Goal: Information Seeking & Learning: Check status

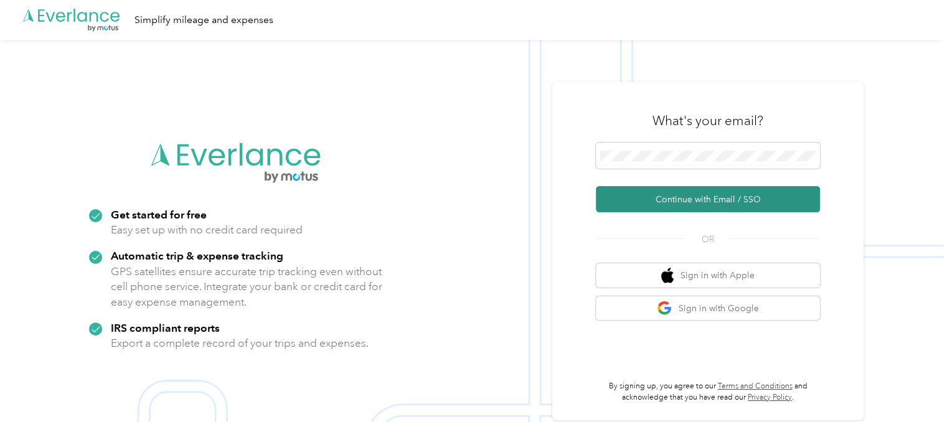
click at [689, 200] on button "Continue with Email / SSO" at bounding box center [707, 199] width 224 height 26
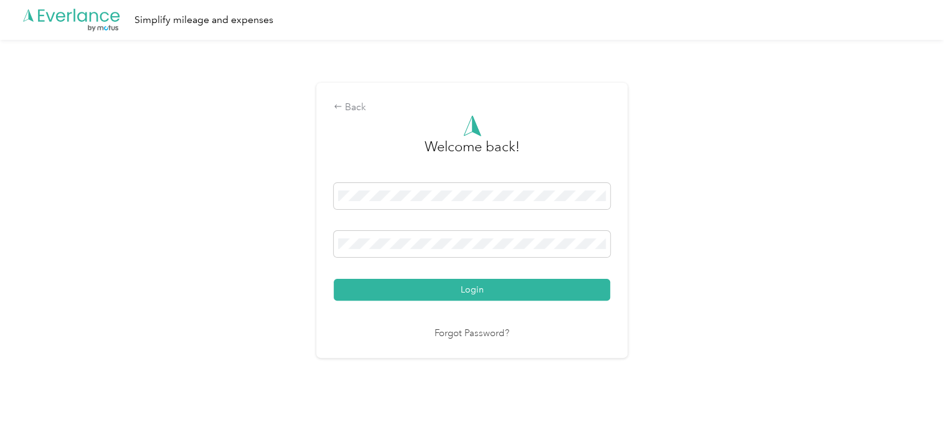
click at [334, 279] on button "Login" at bounding box center [472, 290] width 276 height 22
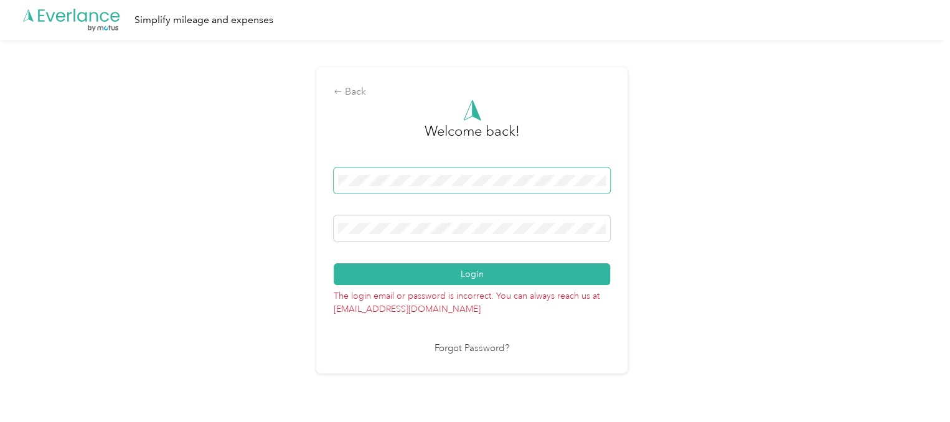
click at [570, 187] on span at bounding box center [472, 180] width 276 height 26
click at [446, 202] on div "Login" at bounding box center [472, 226] width 276 height 118
click at [488, 222] on span at bounding box center [472, 228] width 276 height 26
click at [352, 223] on span at bounding box center [472, 228] width 276 height 26
drag, startPoint x: 450, startPoint y: 236, endPoint x: 315, endPoint y: 230, distance: 135.1
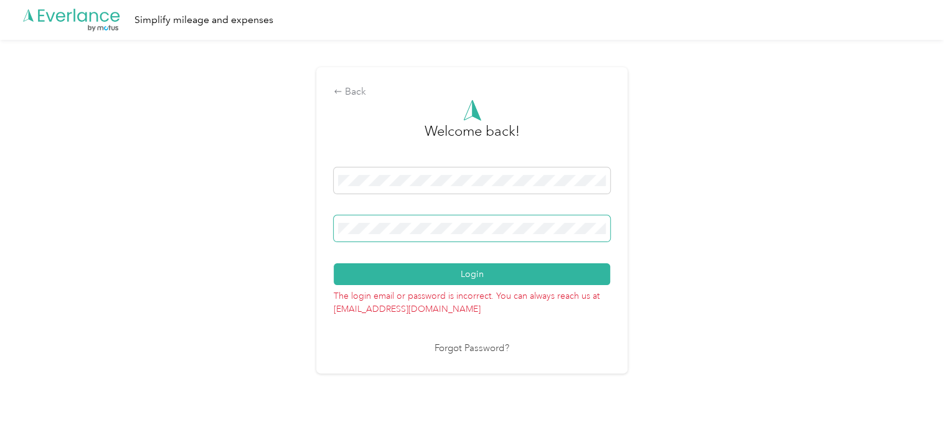
click at [315, 230] on div "Back Welcome back! Login The login email or password is incorrect. You can alwa…" at bounding box center [471, 225] width 943 height 371
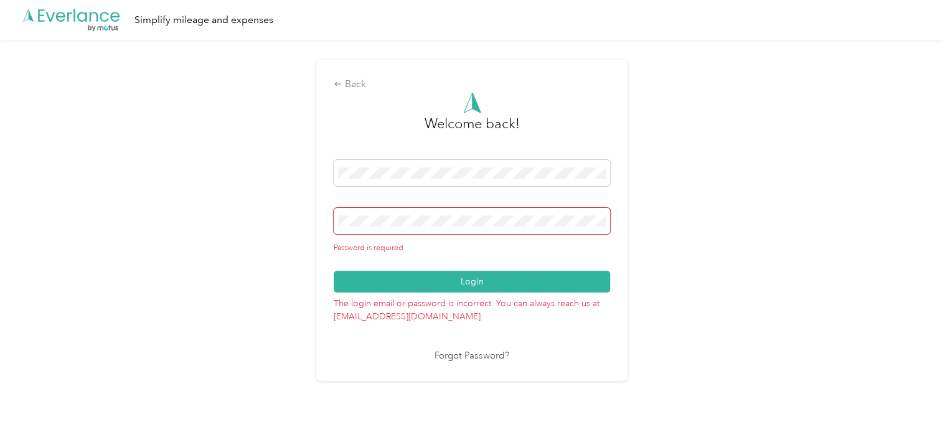
click at [408, 226] on span at bounding box center [472, 221] width 276 height 26
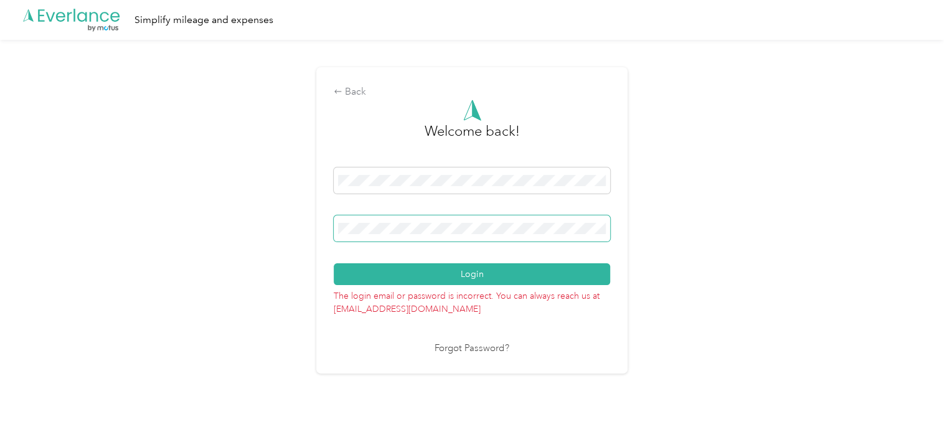
click at [334, 263] on button "Login" at bounding box center [472, 274] width 276 height 22
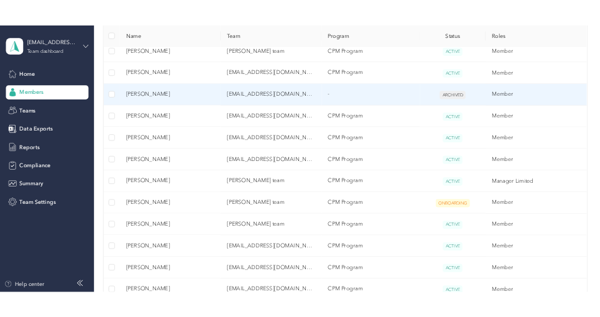
scroll to position [516, 0]
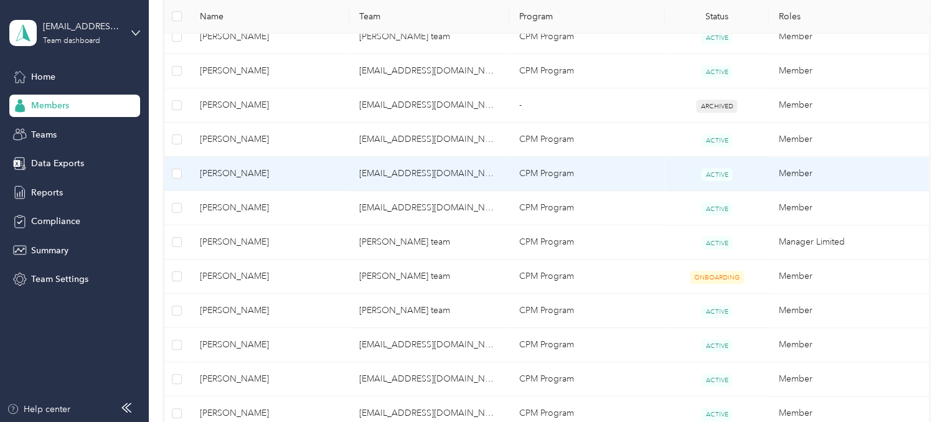
click at [231, 170] on span "[PERSON_NAME]" at bounding box center [270, 174] width 140 height 14
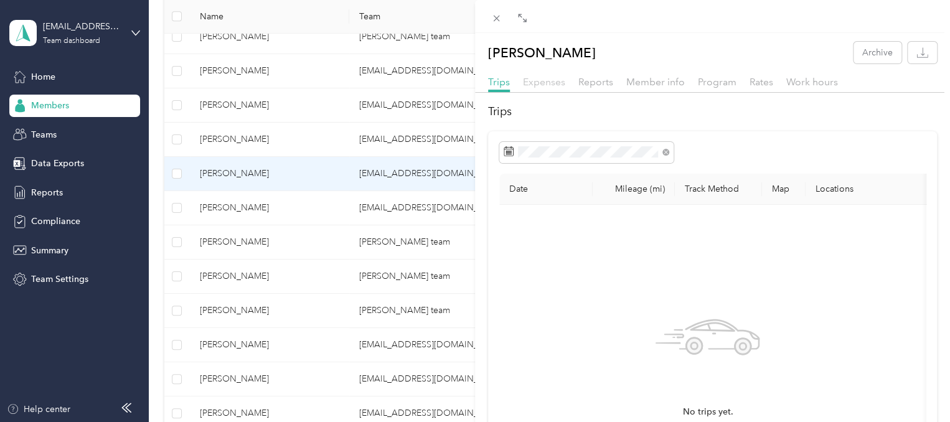
click at [550, 80] on span "Expenses" at bounding box center [544, 82] width 42 height 12
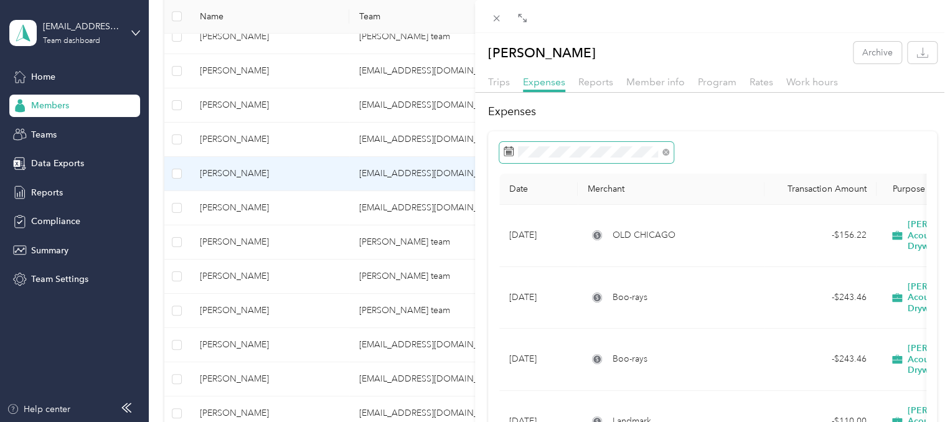
click at [592, 160] on span at bounding box center [586, 152] width 174 height 21
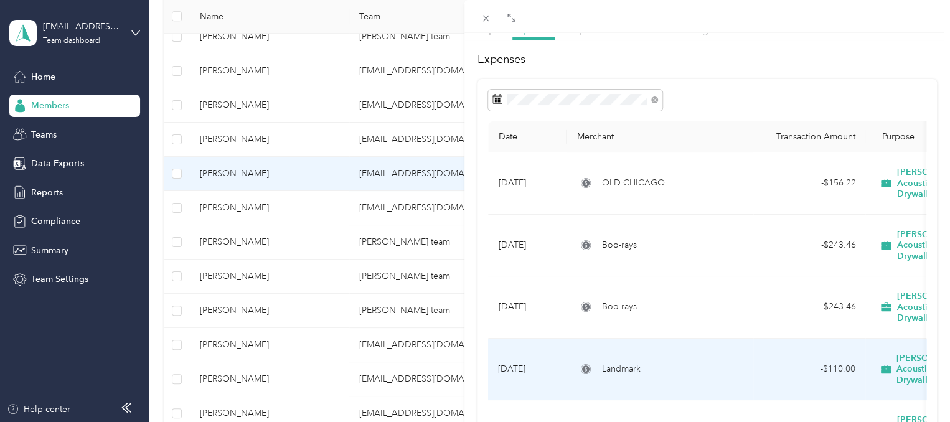
scroll to position [50, 0]
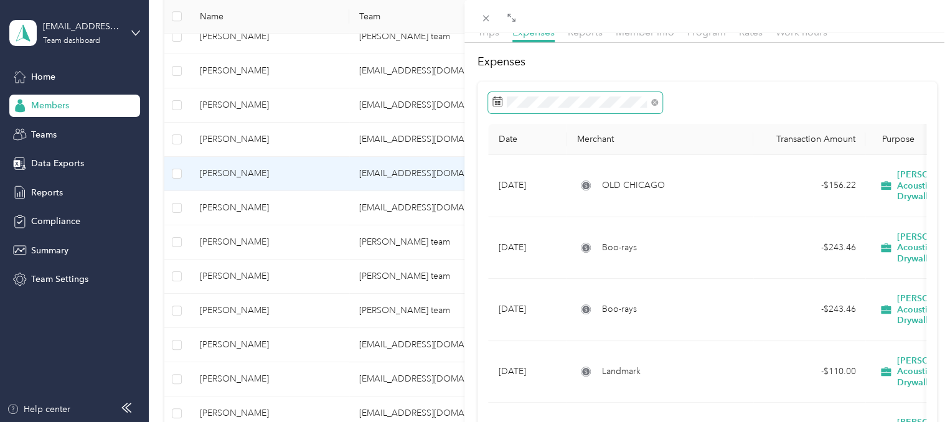
click at [498, 98] on icon at bounding box center [497, 101] width 10 height 10
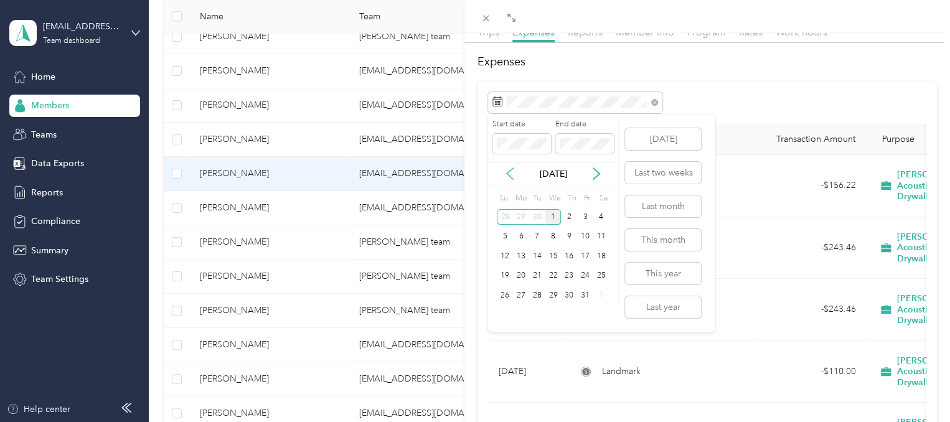
click at [505, 175] on icon at bounding box center [509, 173] width 12 height 12
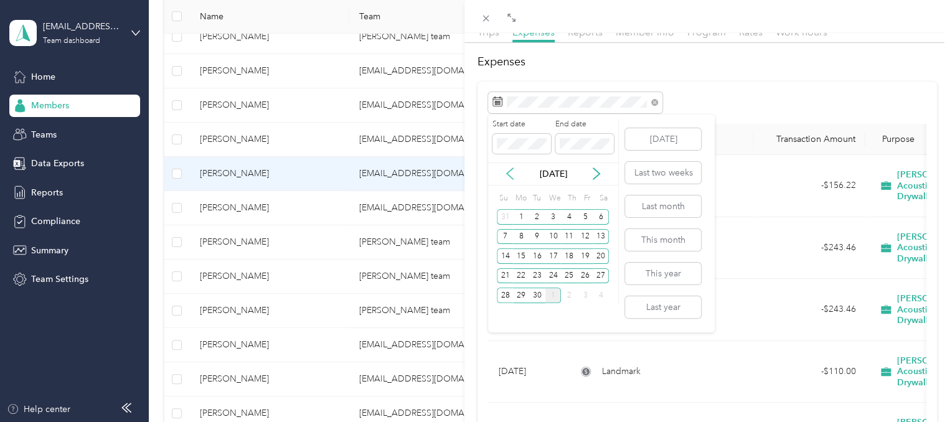
click at [505, 175] on icon at bounding box center [509, 173] width 12 height 12
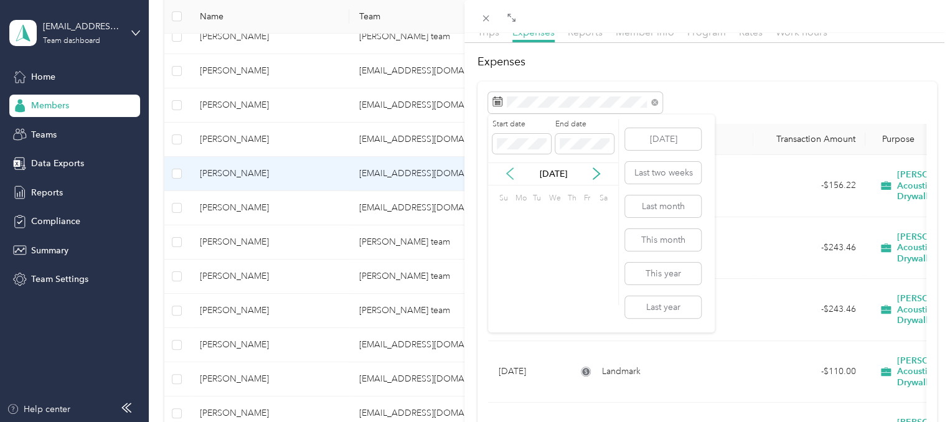
click at [505, 175] on icon at bounding box center [509, 173] width 12 height 12
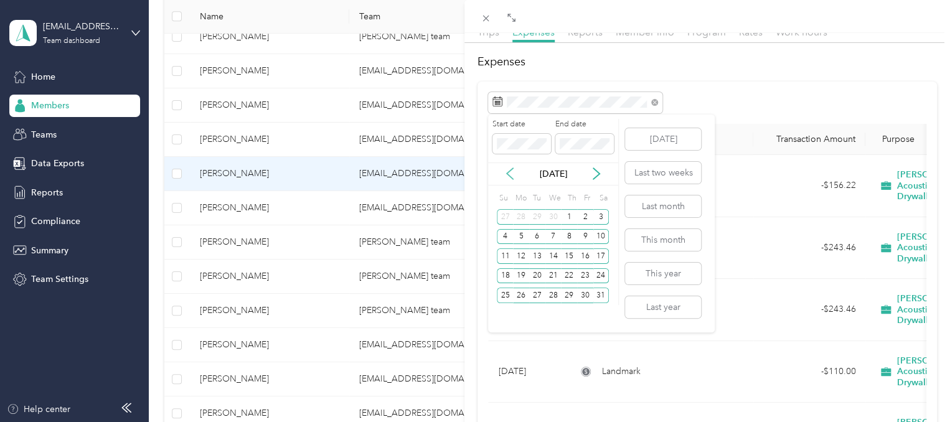
click at [505, 175] on icon at bounding box center [509, 173] width 12 height 12
click at [521, 259] on div "13" at bounding box center [521, 256] width 16 height 16
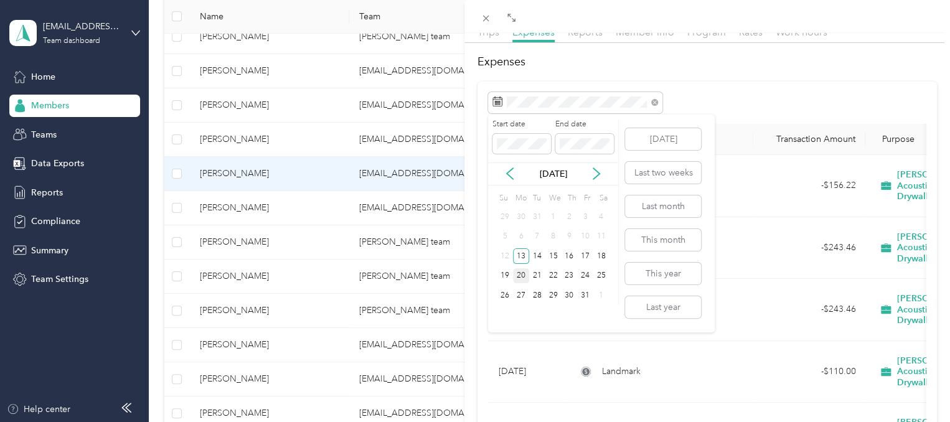
click at [518, 277] on div "20" at bounding box center [521, 276] width 16 height 16
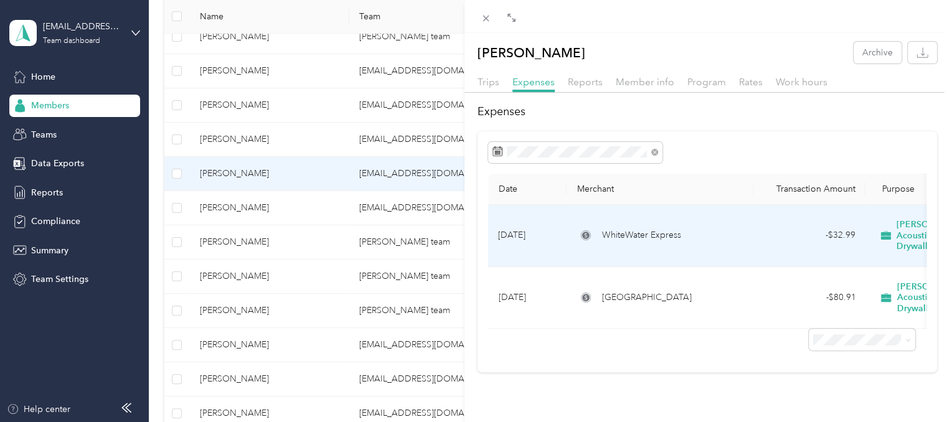
click at [621, 228] on span "WhiteWater Express" at bounding box center [641, 235] width 79 height 14
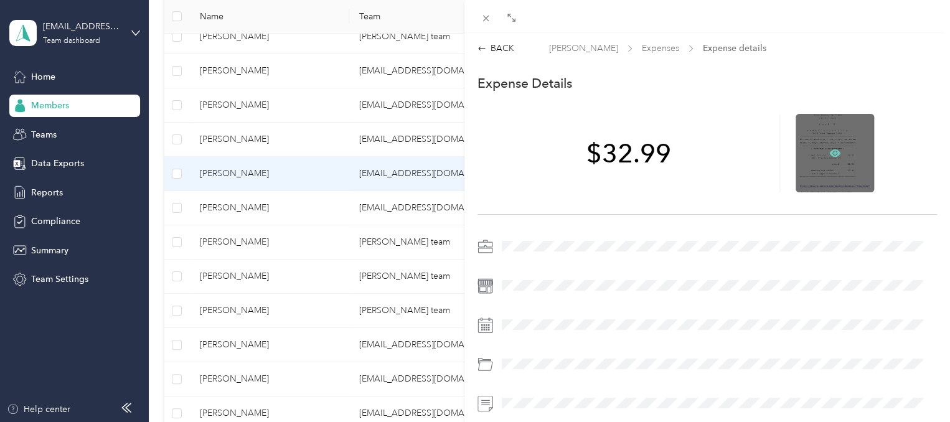
click at [833, 151] on icon at bounding box center [835, 153] width 4 height 4
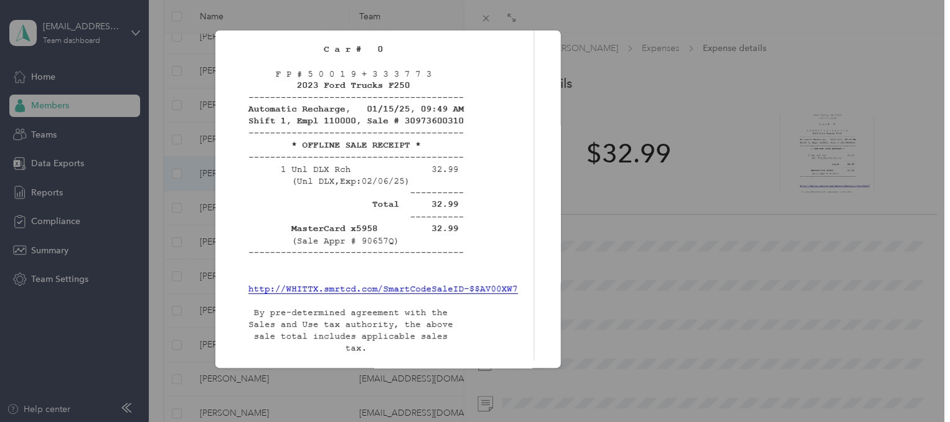
scroll to position [223, 0]
drag, startPoint x: 481, startPoint y: 421, endPoint x: 591, endPoint y: 65, distance: 372.0
click at [591, 65] on div "whitewater_1-20.jpg?X-Amz-Expires=600&X-Amz-Date=20251001T153203Z&X-Amz-Algorit…" at bounding box center [647, 200] width 345 height 341
click at [179, 150] on div at bounding box center [475, 211] width 950 height 422
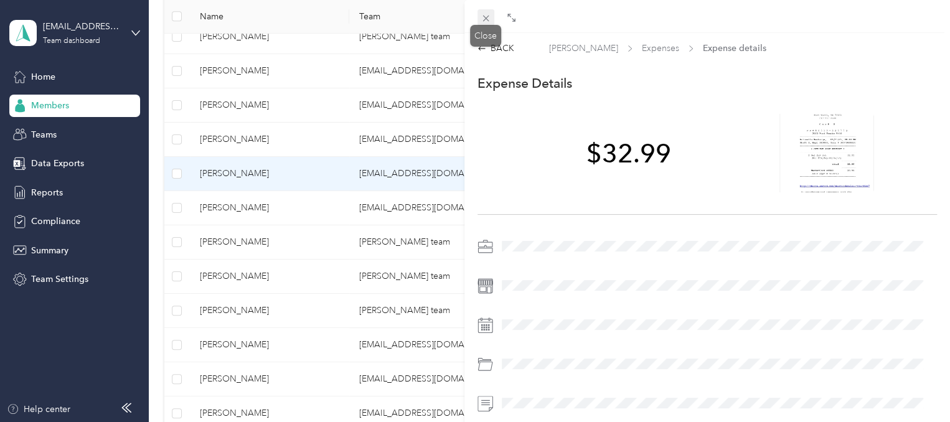
click at [482, 19] on icon at bounding box center [485, 18] width 11 height 11
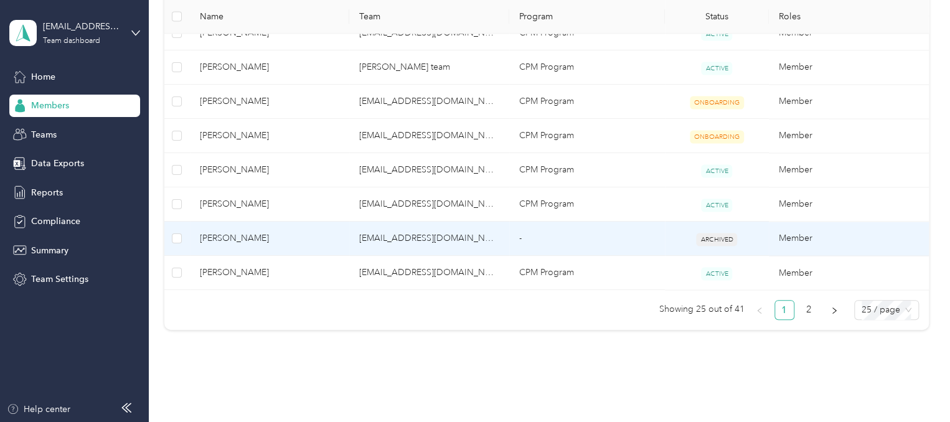
scroll to position [975, 0]
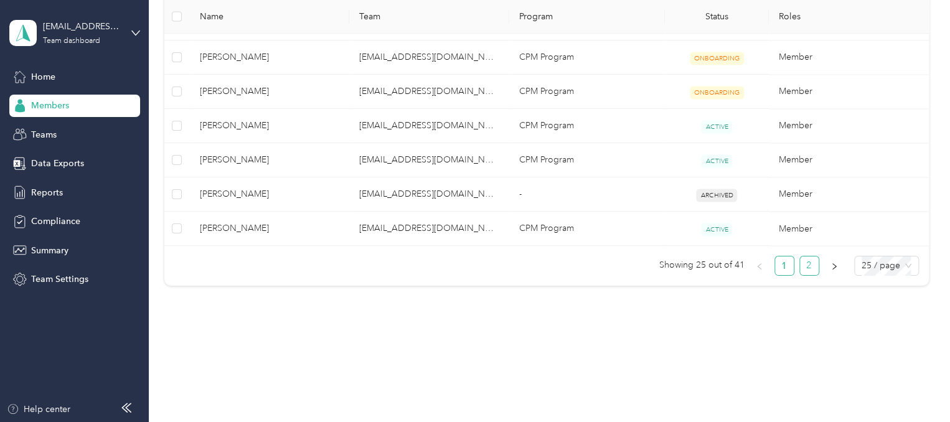
click at [804, 266] on link "2" at bounding box center [809, 265] width 19 height 19
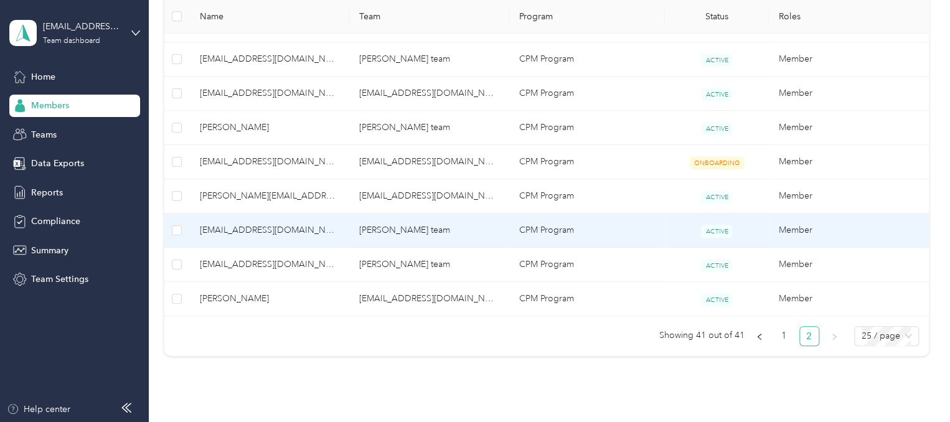
scroll to position [596, 0]
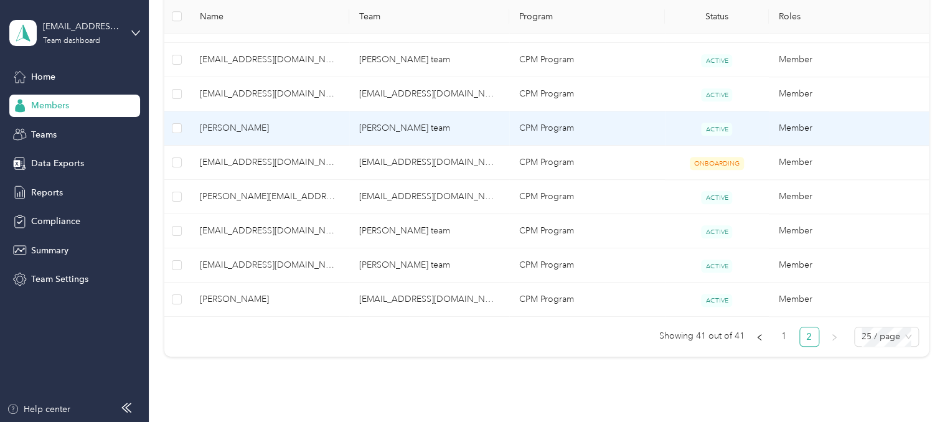
click at [480, 128] on td "[PERSON_NAME] team" at bounding box center [429, 128] width 160 height 34
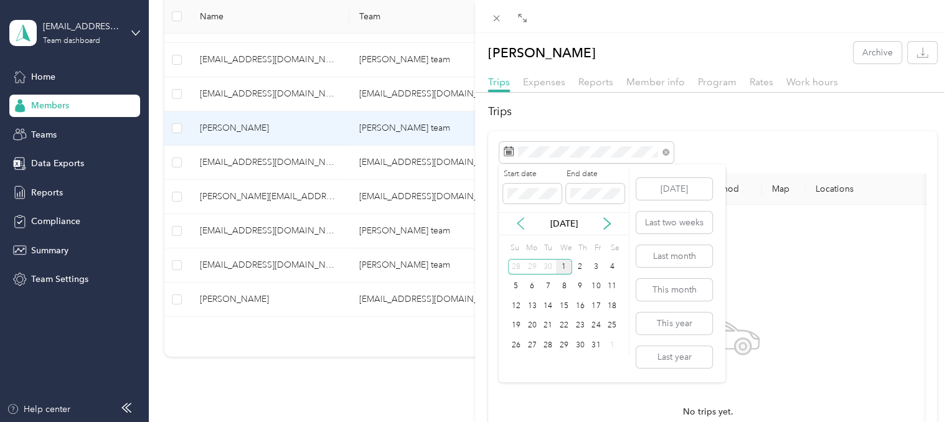
click at [521, 225] on icon at bounding box center [520, 223] width 12 height 12
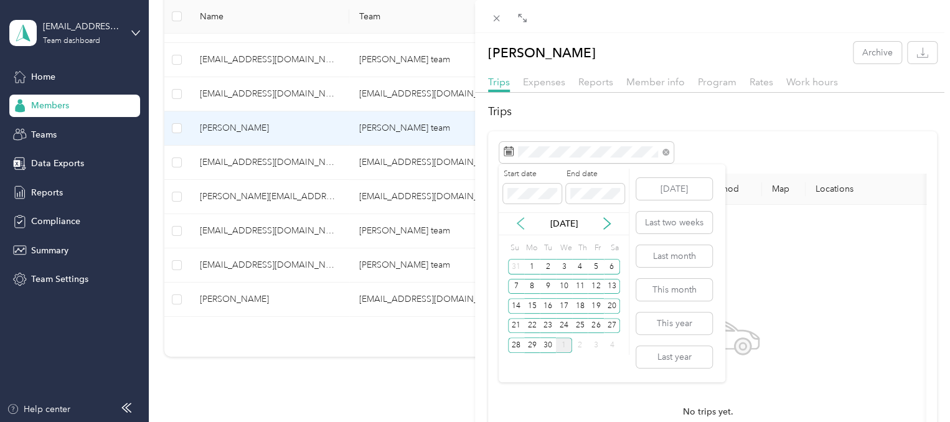
click at [521, 225] on icon at bounding box center [520, 223] width 12 height 12
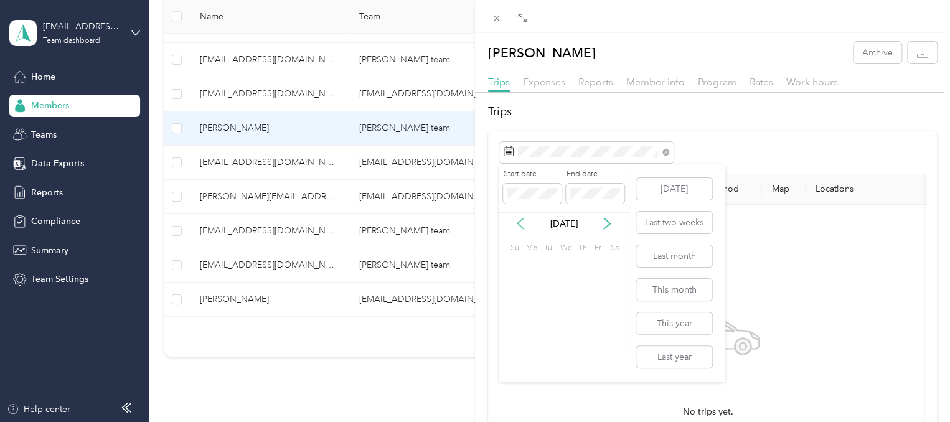
click at [521, 225] on icon at bounding box center [520, 223] width 12 height 12
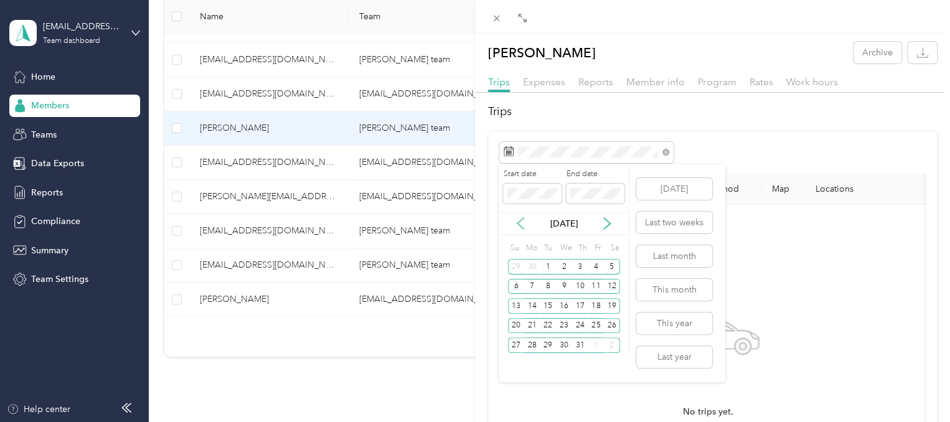
click at [521, 225] on icon at bounding box center [520, 223] width 12 height 12
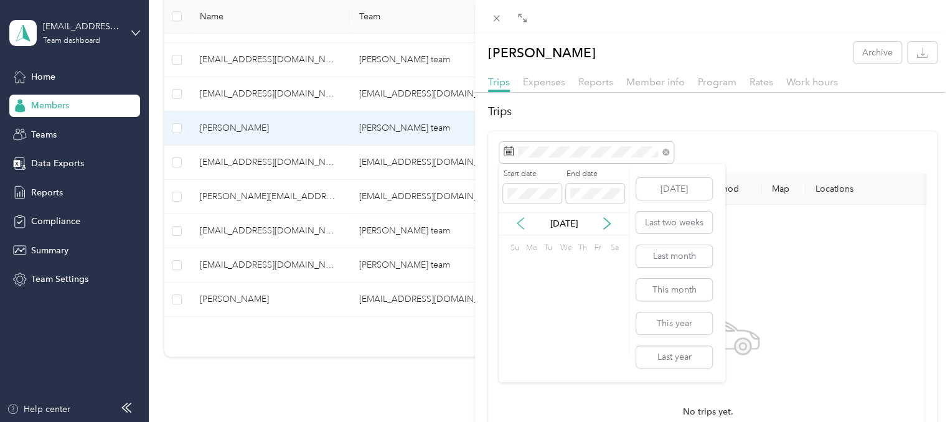
click at [521, 225] on icon at bounding box center [520, 223] width 12 height 12
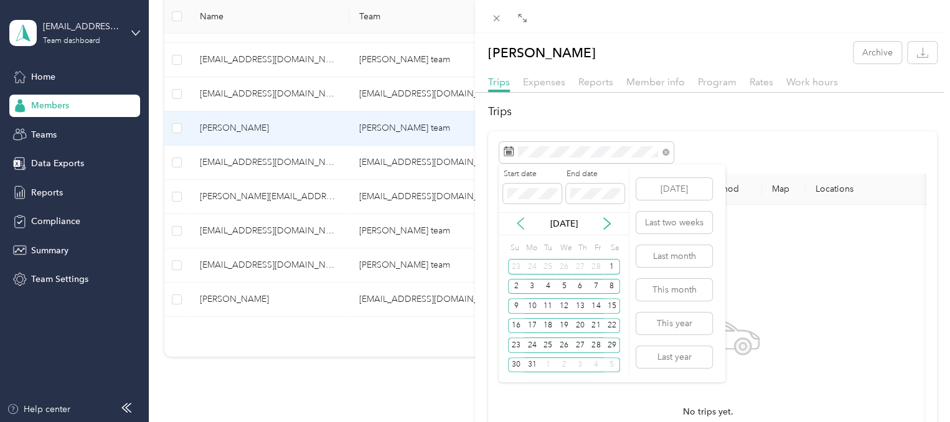
click at [521, 225] on icon at bounding box center [520, 223] width 12 height 12
click at [561, 271] on div "1" at bounding box center [564, 267] width 16 height 16
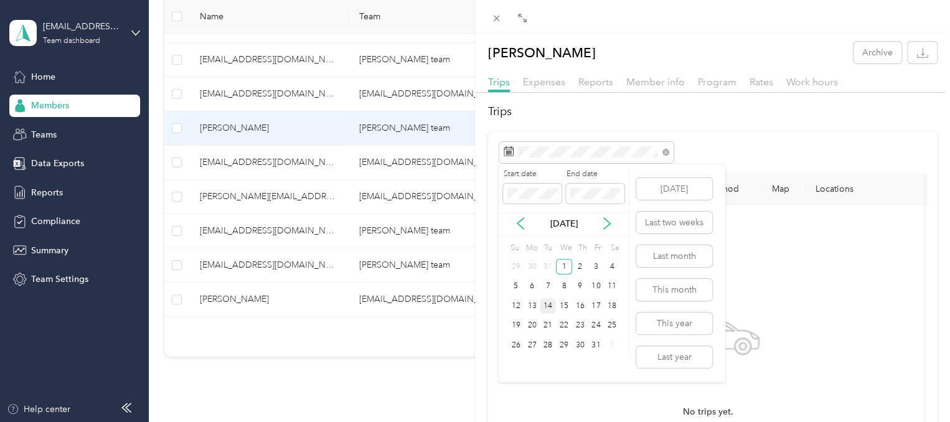
click at [548, 302] on div "14" at bounding box center [547, 306] width 16 height 16
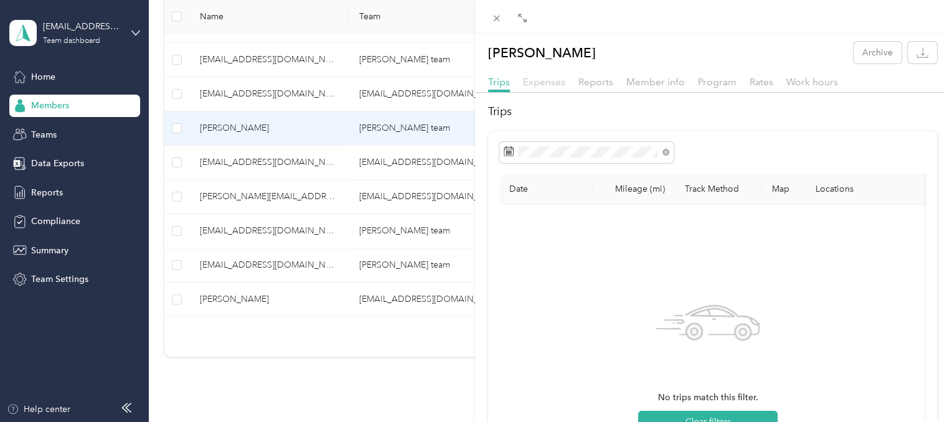
click at [539, 82] on span "Expenses" at bounding box center [544, 82] width 42 height 12
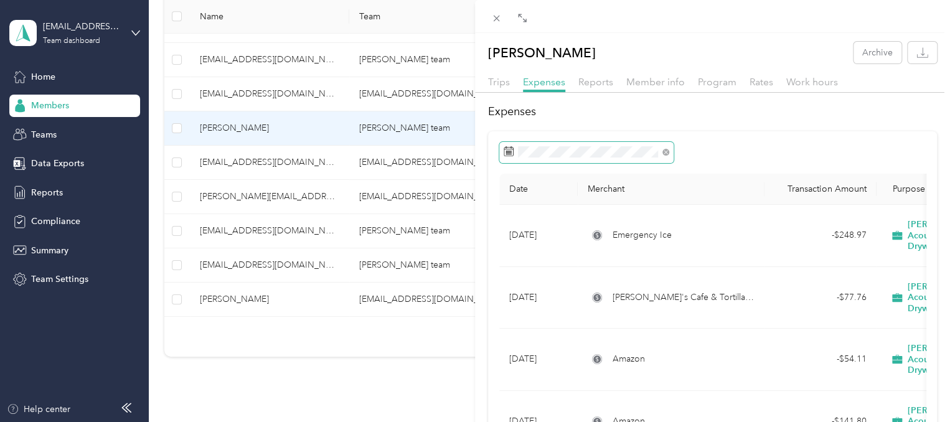
click at [541, 157] on span at bounding box center [586, 152] width 174 height 21
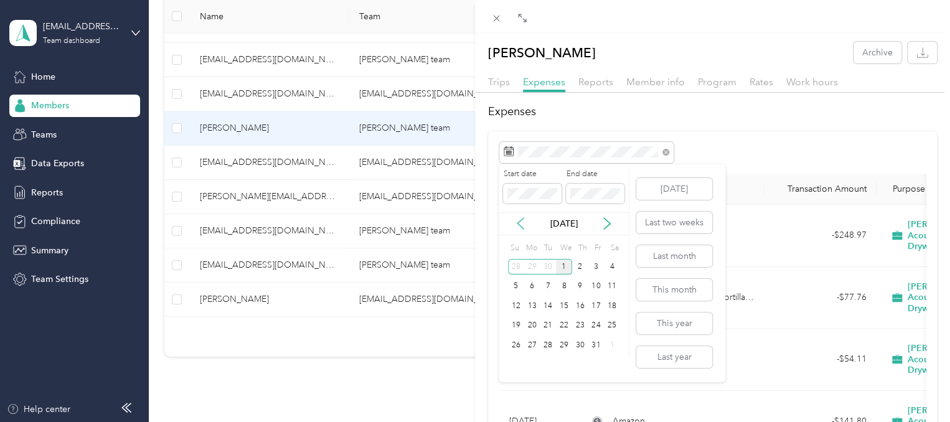
click at [520, 227] on icon at bounding box center [520, 223] width 12 height 12
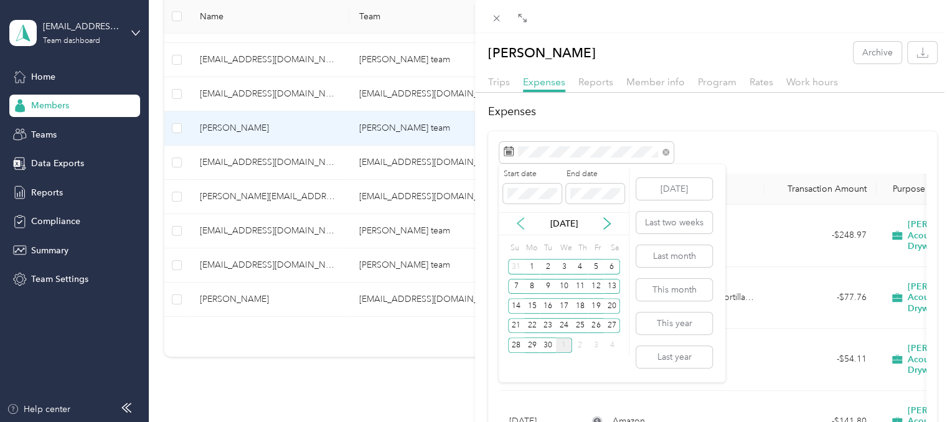
click at [520, 227] on icon at bounding box center [520, 223] width 12 height 12
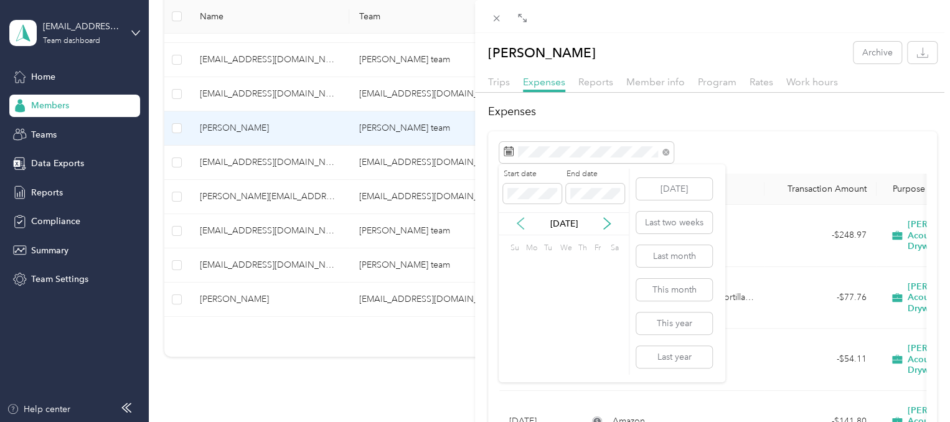
click at [520, 227] on icon at bounding box center [520, 223] width 12 height 12
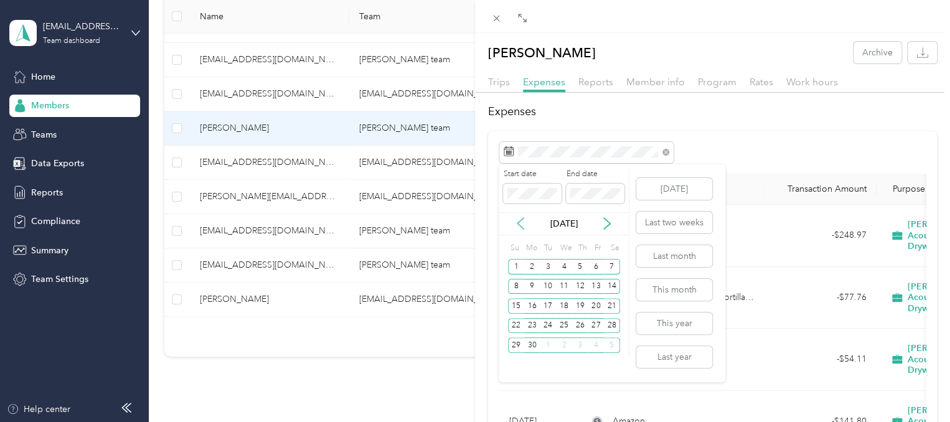
click at [520, 227] on icon at bounding box center [520, 223] width 12 height 12
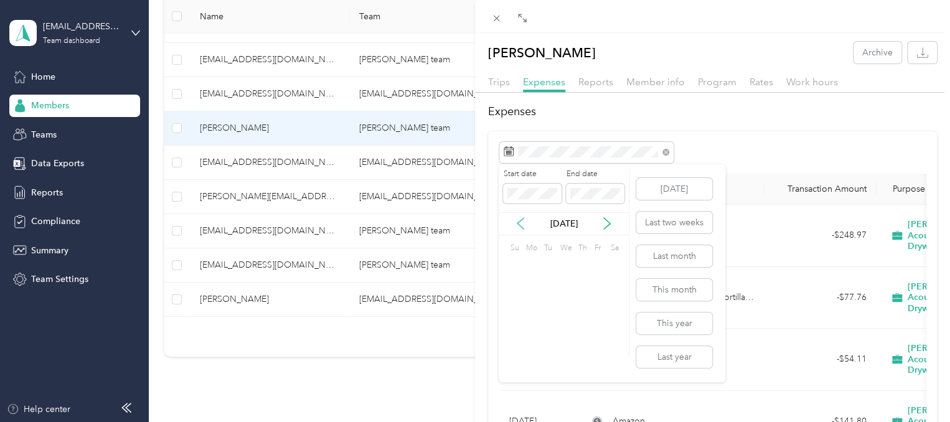
click at [520, 227] on icon at bounding box center [520, 223] width 12 height 12
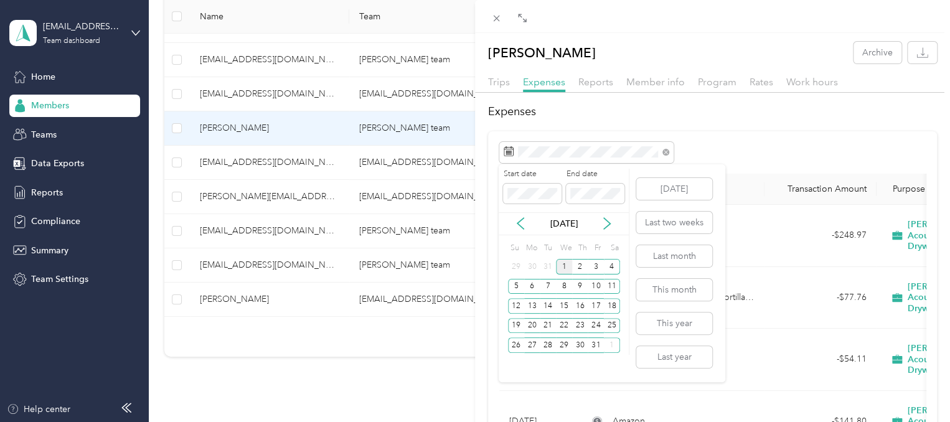
click at [565, 269] on div "1" at bounding box center [564, 267] width 16 height 16
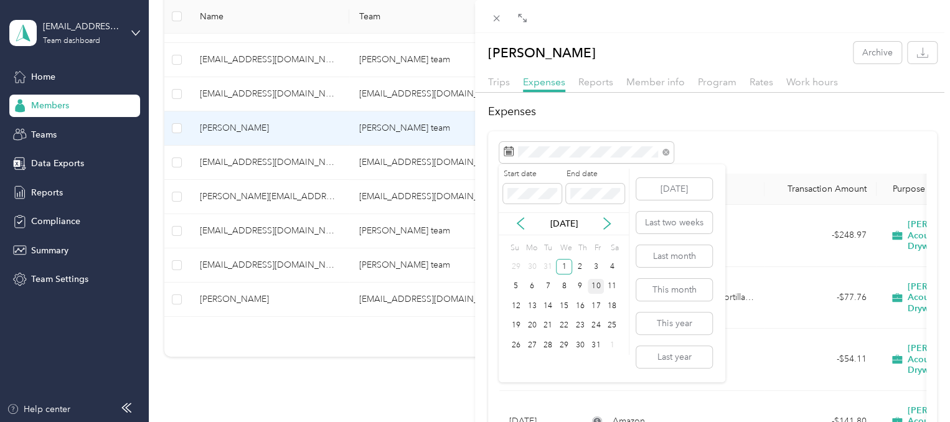
click at [599, 289] on div "10" at bounding box center [595, 287] width 16 height 16
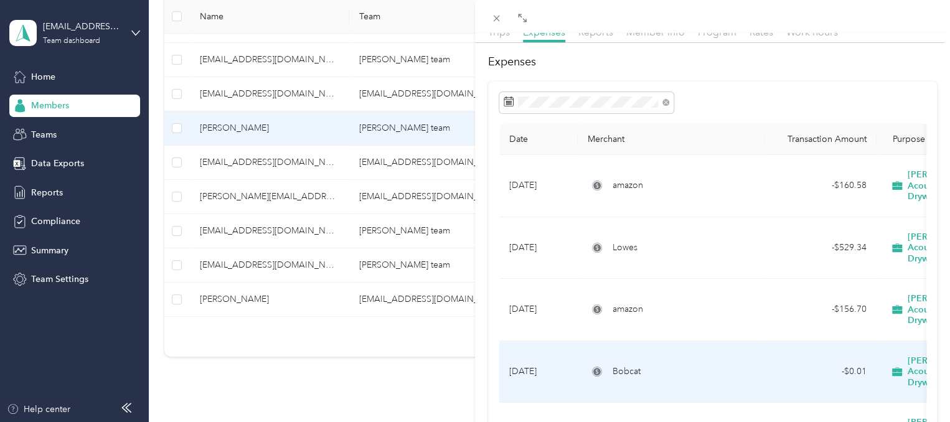
scroll to position [37, 0]
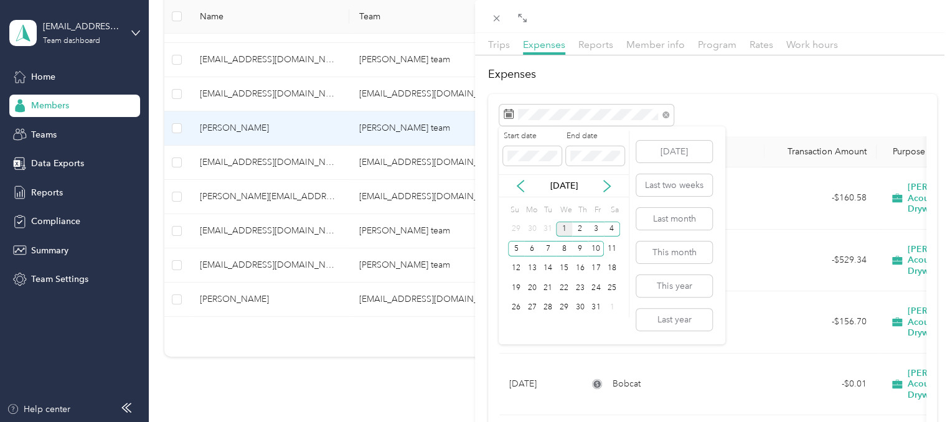
click at [564, 225] on div "1" at bounding box center [564, 230] width 16 height 16
click at [535, 269] on div "13" at bounding box center [532, 269] width 16 height 16
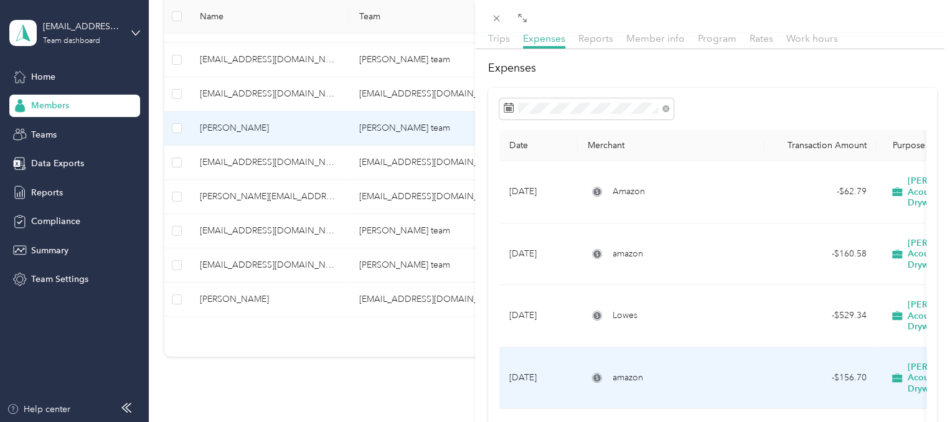
scroll to position [42, 0]
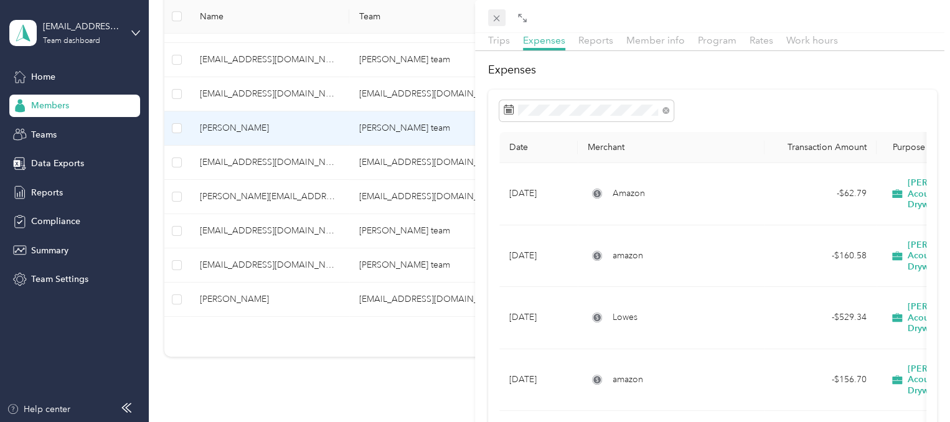
click at [493, 20] on icon at bounding box center [496, 18] width 11 height 11
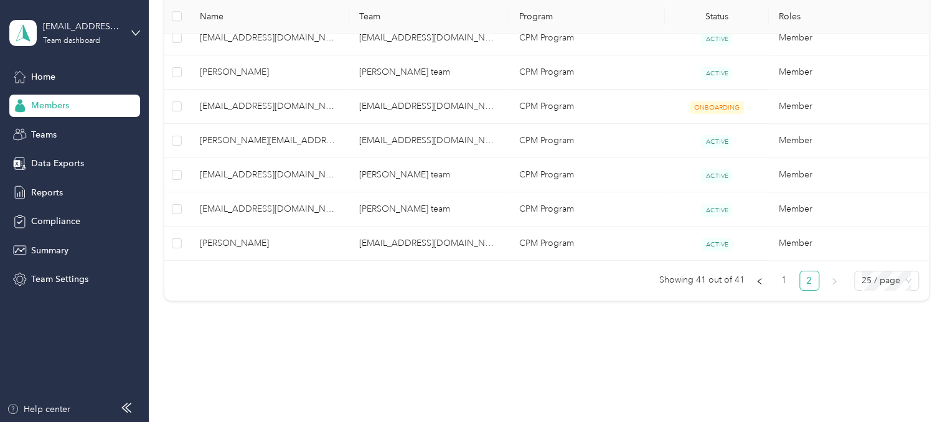
scroll to position [668, 0]
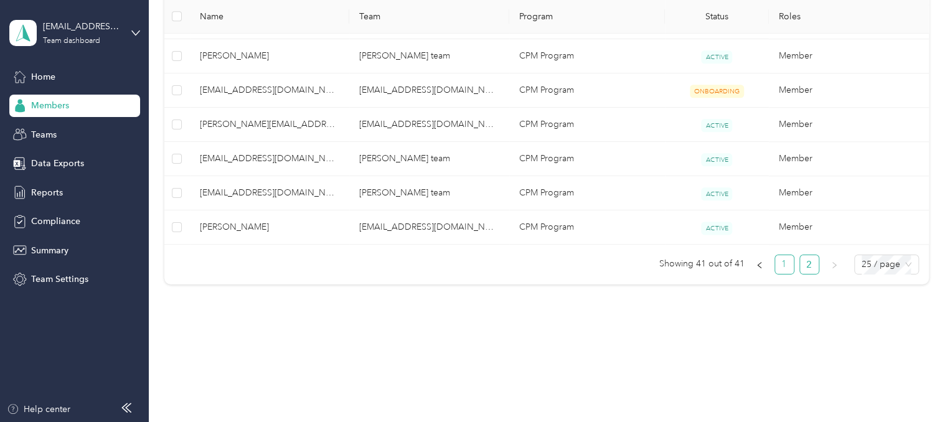
click at [779, 268] on link "1" at bounding box center [784, 264] width 19 height 19
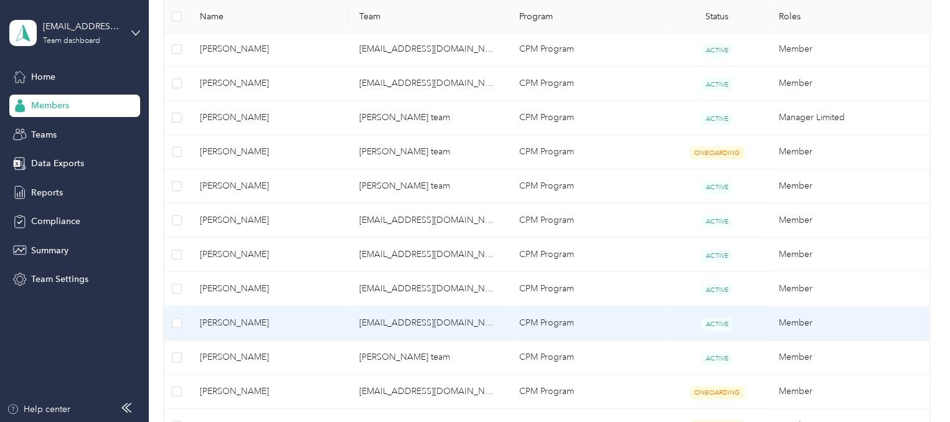
scroll to position [550, 0]
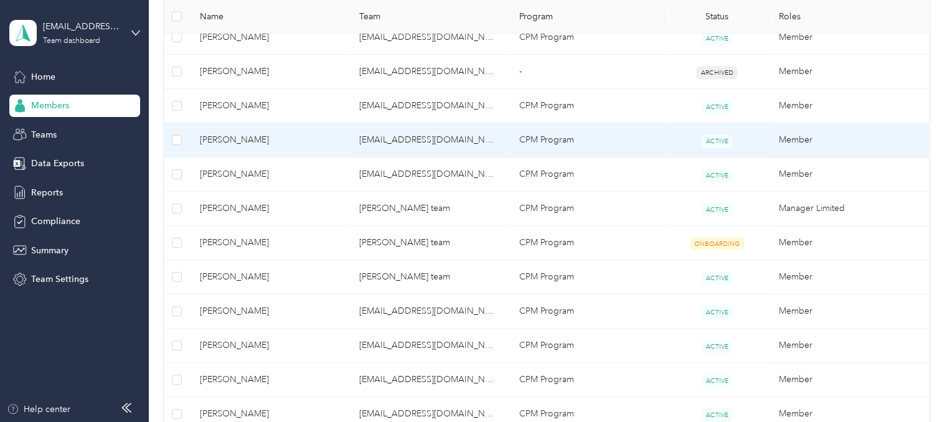
click at [471, 143] on td "[EMAIL_ADDRESS][DOMAIN_NAME]'s team" at bounding box center [429, 140] width 160 height 34
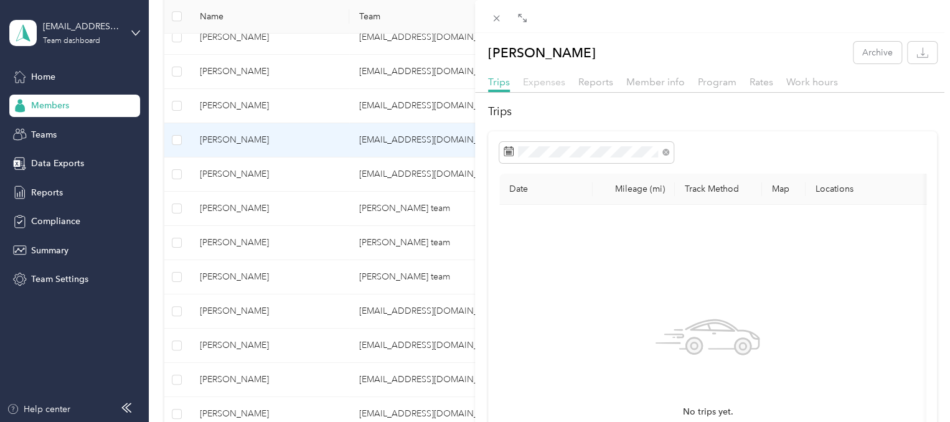
click at [550, 85] on span "Expenses" at bounding box center [544, 82] width 42 height 12
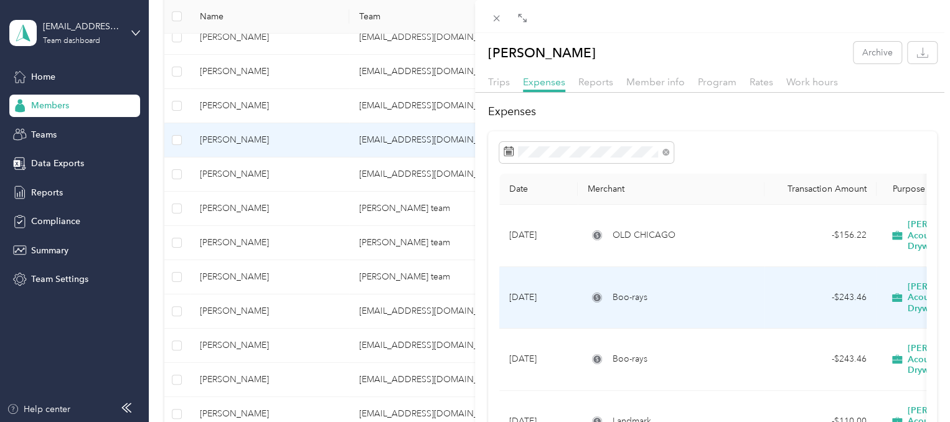
scroll to position [107, 0]
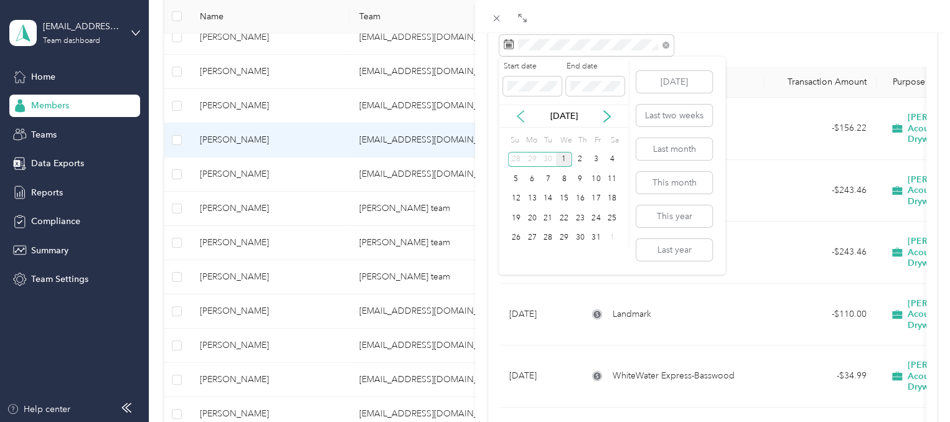
click at [515, 115] on icon at bounding box center [520, 116] width 12 height 12
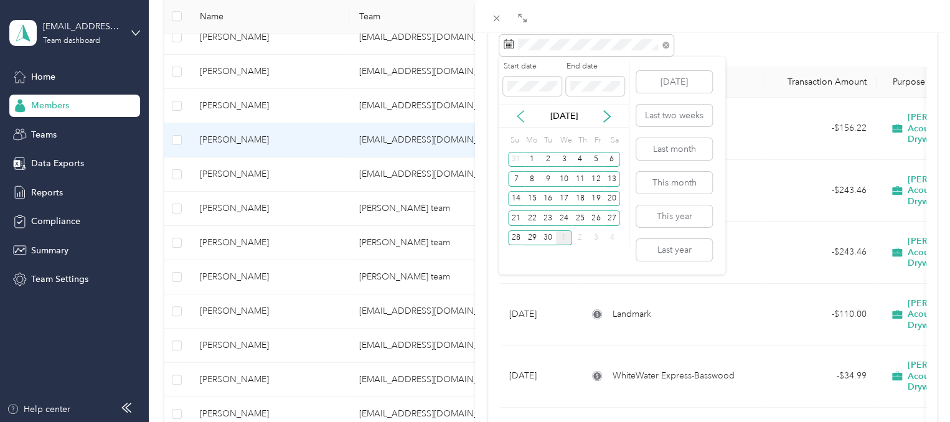
click at [515, 115] on icon at bounding box center [520, 116] width 12 height 12
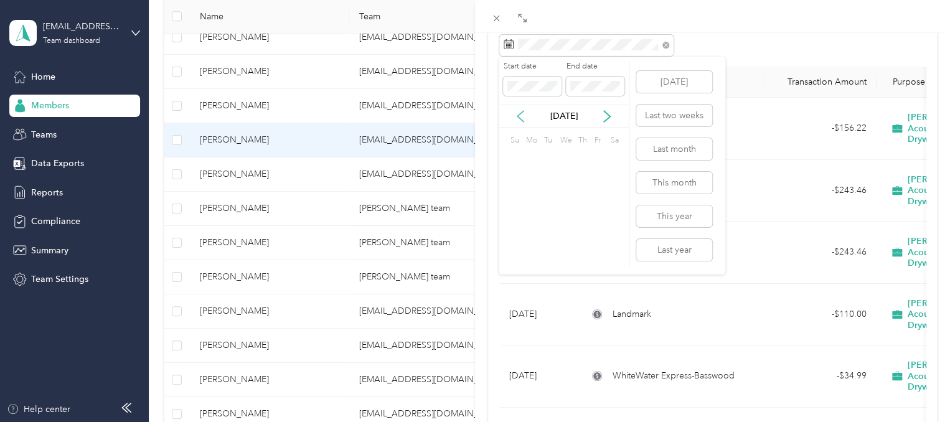
click at [515, 115] on icon at bounding box center [520, 116] width 12 height 12
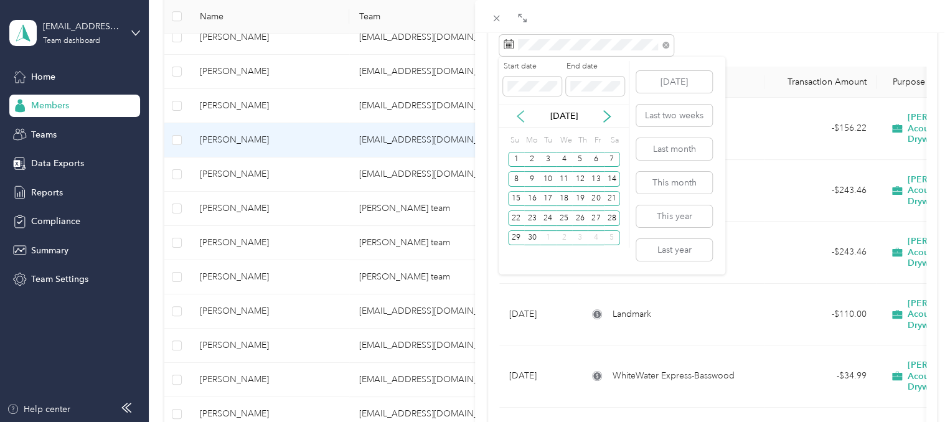
click at [515, 115] on icon at bounding box center [520, 116] width 12 height 12
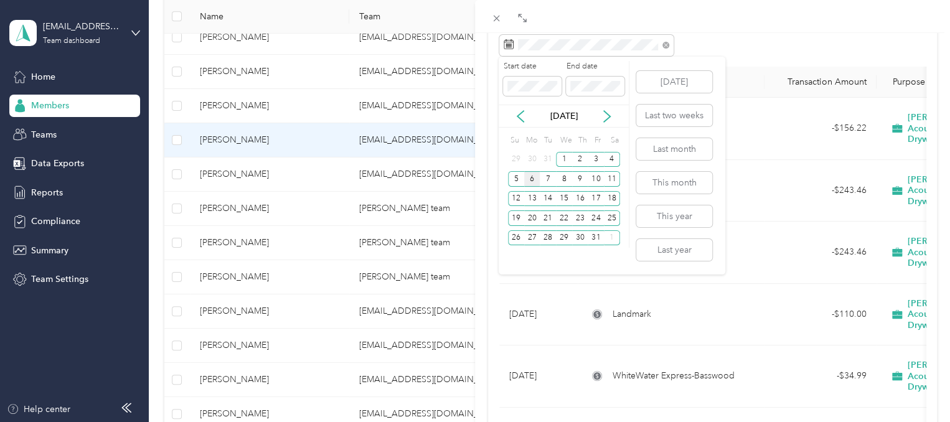
click at [528, 180] on div "6" at bounding box center [532, 179] width 16 height 16
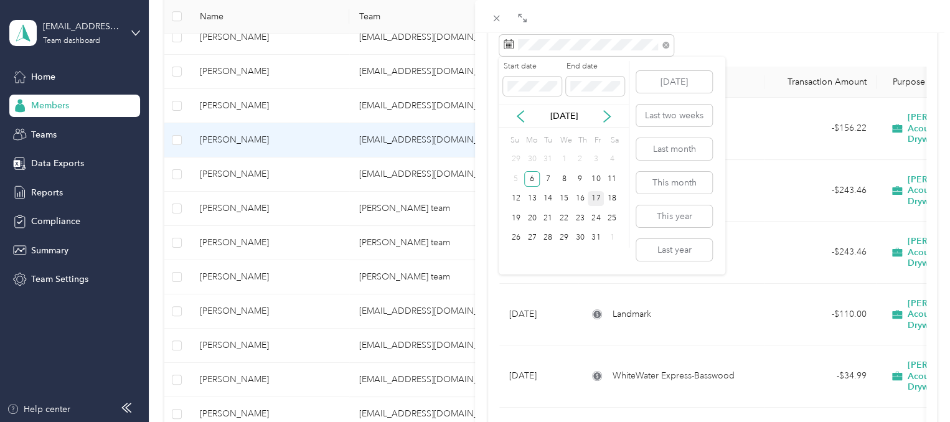
click at [594, 198] on div "17" at bounding box center [595, 199] width 16 height 16
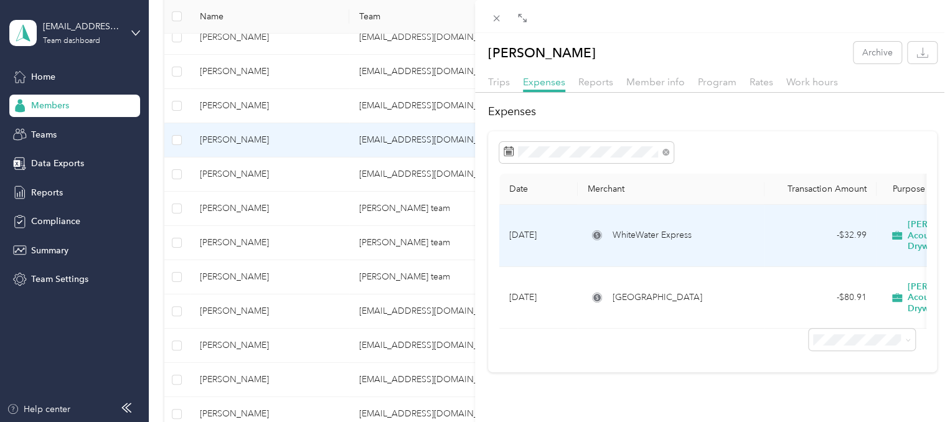
click at [576, 235] on td "[DATE]" at bounding box center [538, 236] width 78 height 62
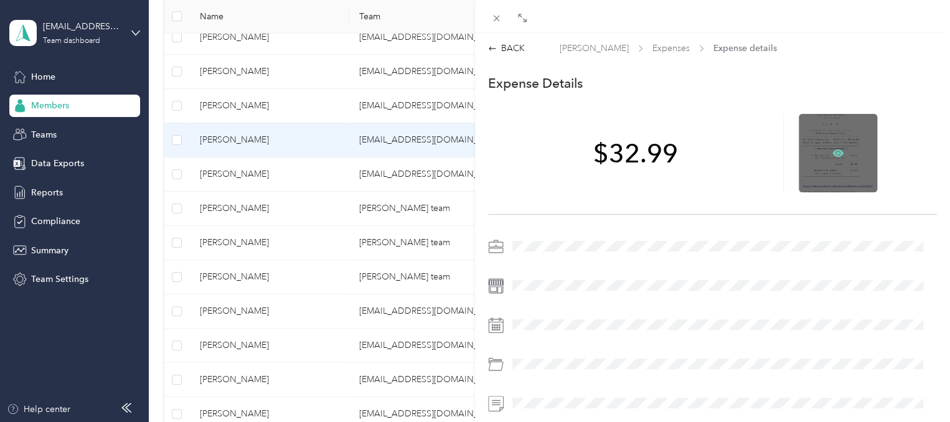
click at [836, 152] on icon at bounding box center [838, 153] width 4 height 4
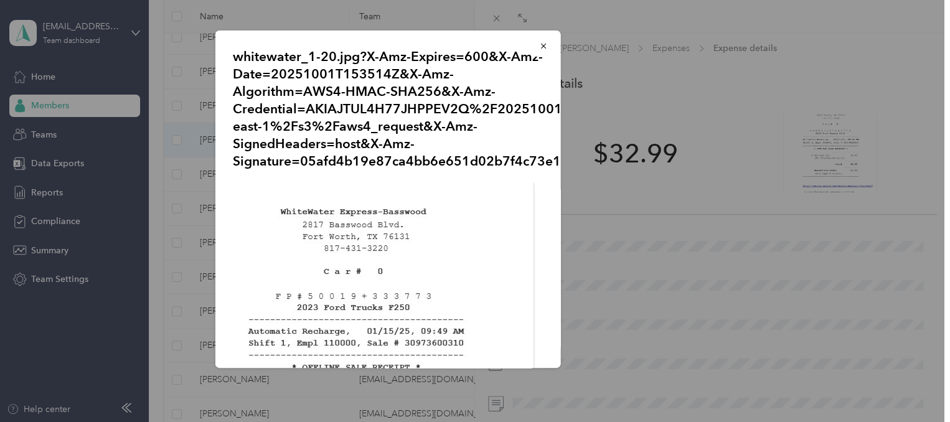
click at [475, 82] on p "whitewater_1-20.jpg?X-Amz-Expires=600&X-Amz-Date=20251001T153514Z&X-Amz-Algorit…" at bounding box center [388, 109] width 310 height 122
click at [539, 50] on icon "button" at bounding box center [543, 46] width 9 height 9
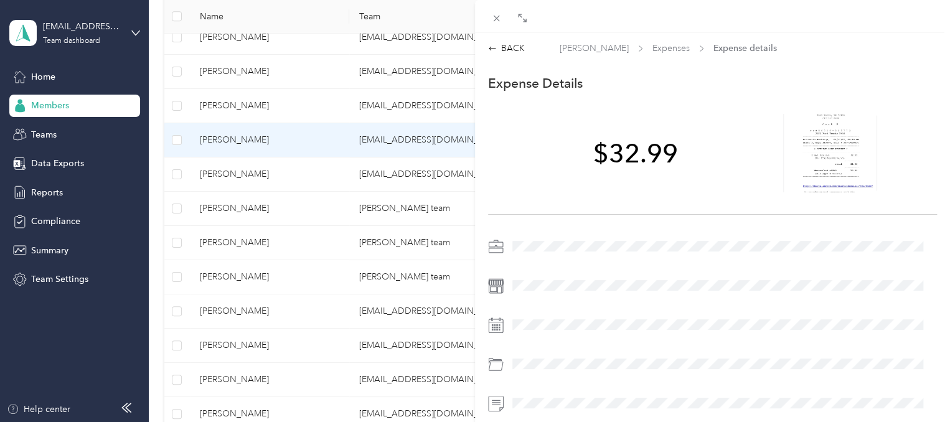
drag, startPoint x: 496, startPoint y: 22, endPoint x: 316, endPoint y: 158, distance: 225.3
click at [316, 158] on div "BACK [PERSON_NAME] Expenses Expense details This expense cannot be edited becau…" at bounding box center [475, 211] width 950 height 422
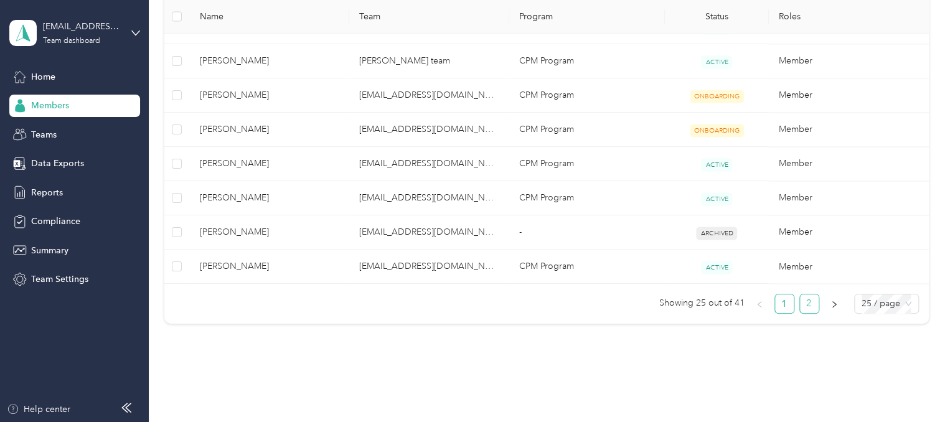
click at [801, 307] on link "2" at bounding box center [809, 303] width 19 height 19
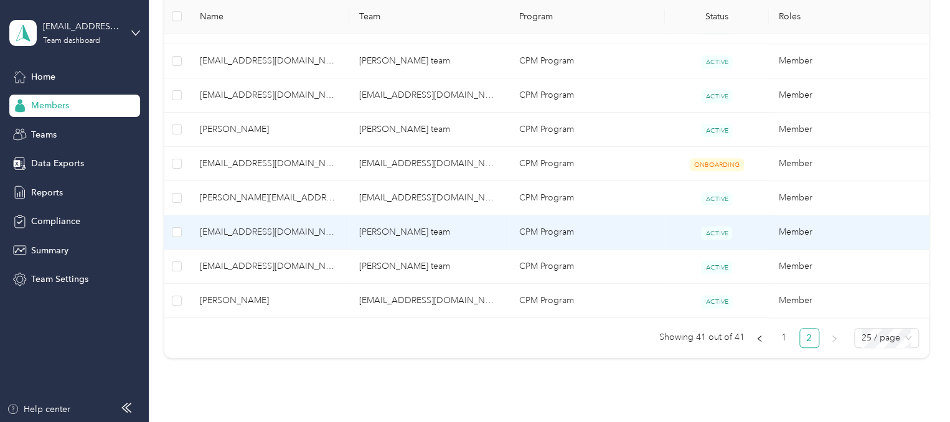
scroll to position [596, 0]
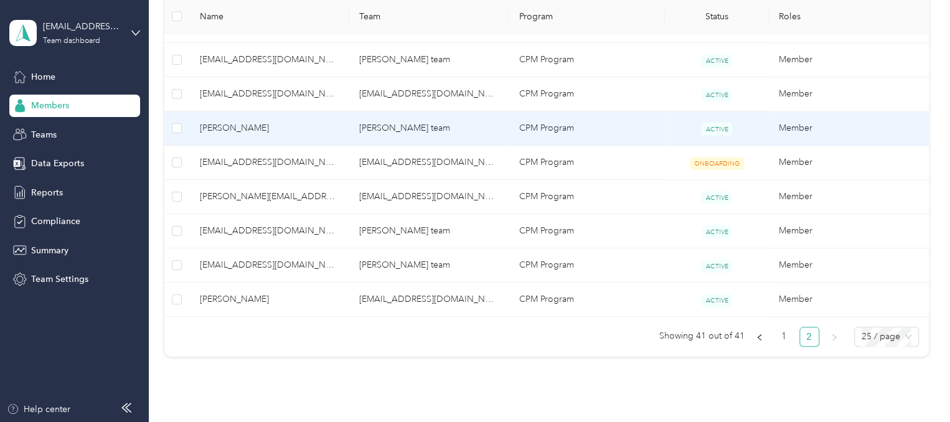
click at [363, 137] on td "[PERSON_NAME] team" at bounding box center [429, 128] width 160 height 34
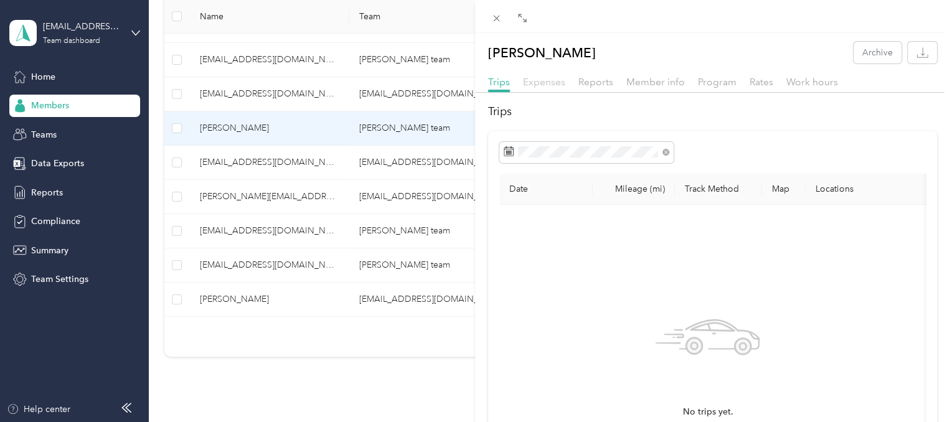
click at [541, 81] on span "Expenses" at bounding box center [544, 82] width 42 height 12
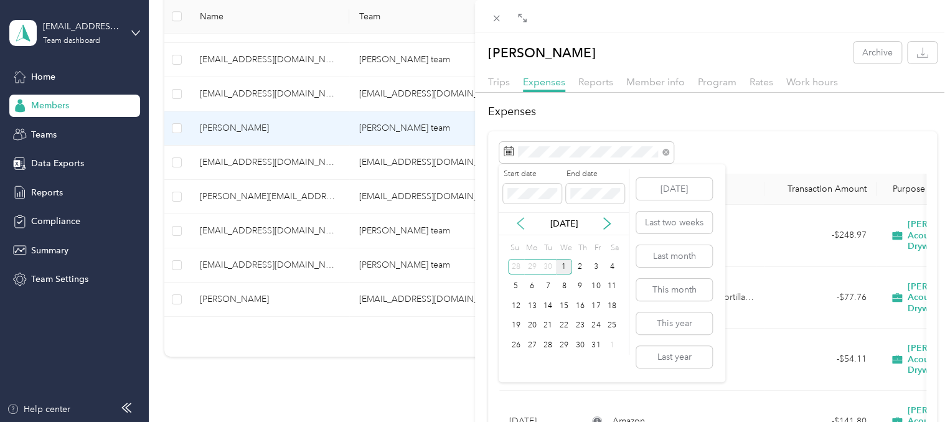
click at [523, 222] on icon at bounding box center [520, 223] width 12 height 12
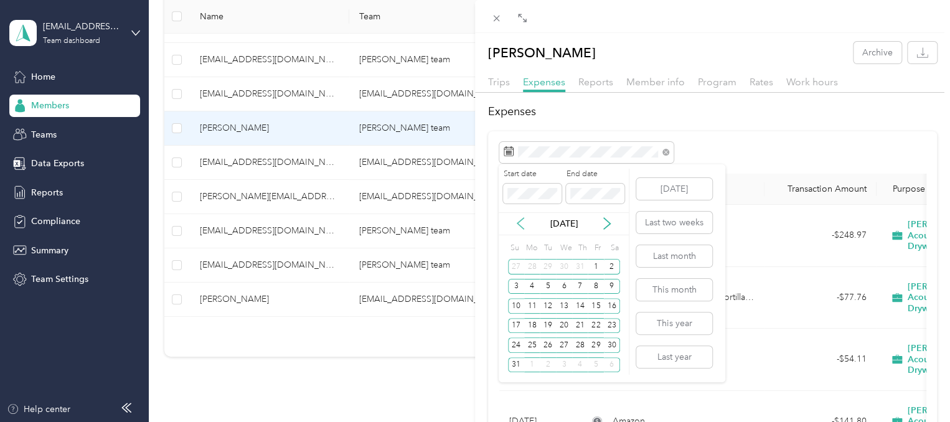
click at [523, 222] on icon at bounding box center [520, 223] width 12 height 12
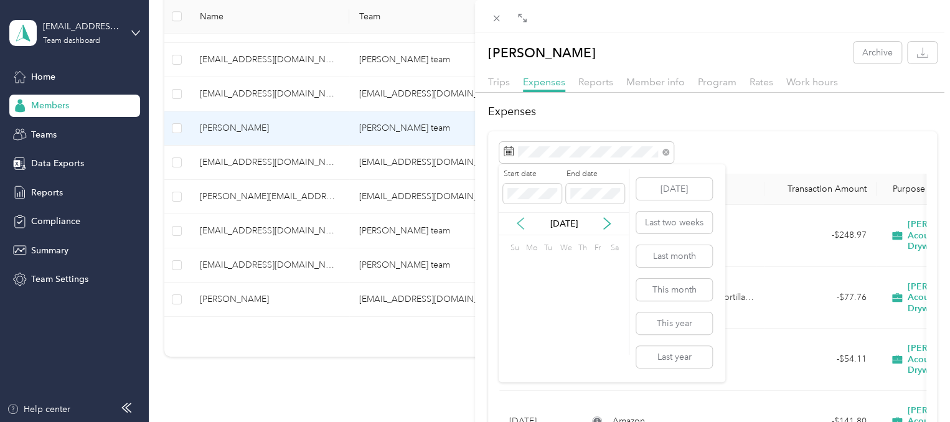
click at [523, 222] on icon at bounding box center [520, 223] width 12 height 12
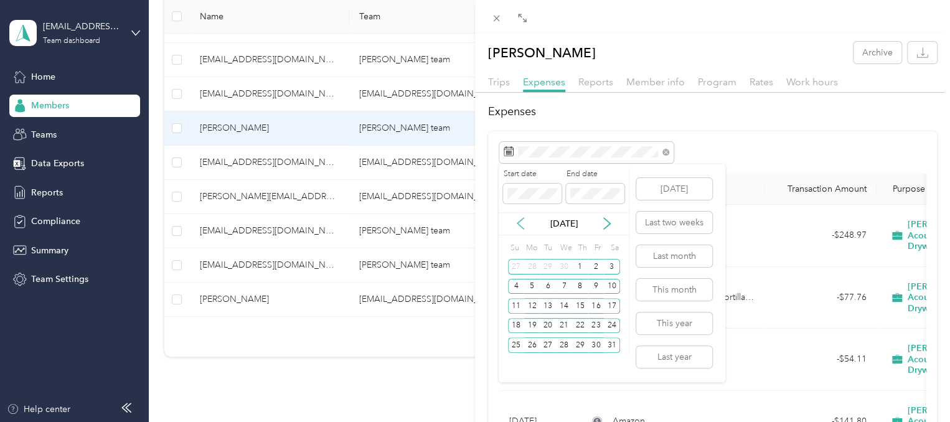
click at [523, 222] on icon at bounding box center [520, 223] width 12 height 12
click at [522, 227] on icon at bounding box center [520, 223] width 6 height 11
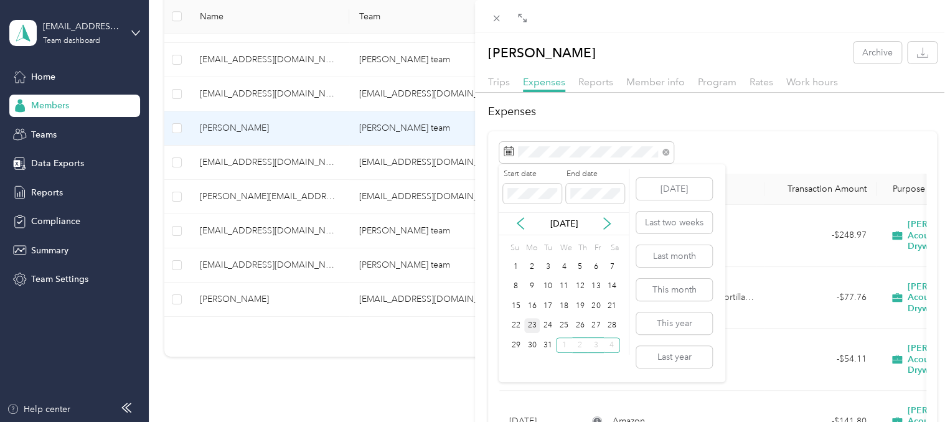
click at [532, 328] on div "23" at bounding box center [532, 326] width 16 height 16
click at [609, 226] on icon at bounding box center [606, 223] width 12 height 12
click at [543, 284] on div "7" at bounding box center [547, 287] width 16 height 16
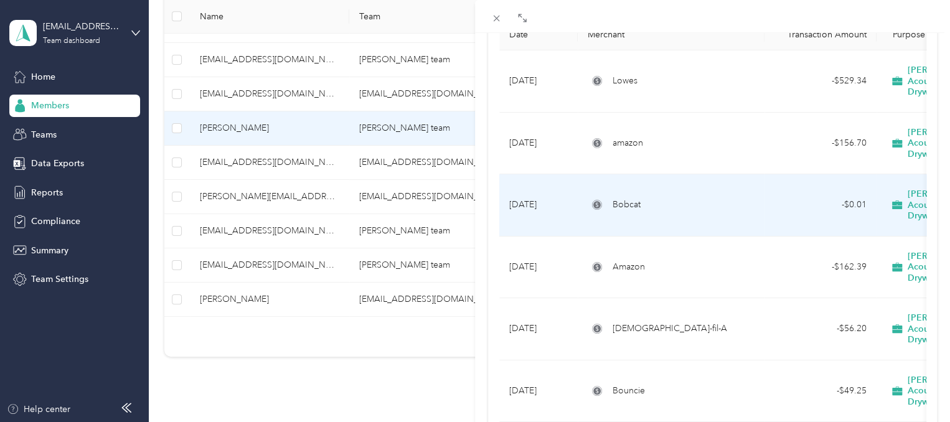
scroll to position [156, 0]
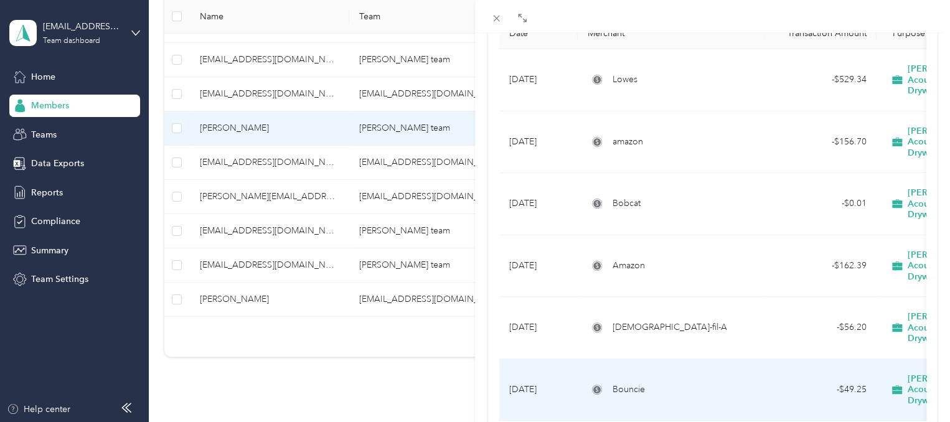
click at [623, 383] on span "Bouncie" at bounding box center [628, 390] width 32 height 14
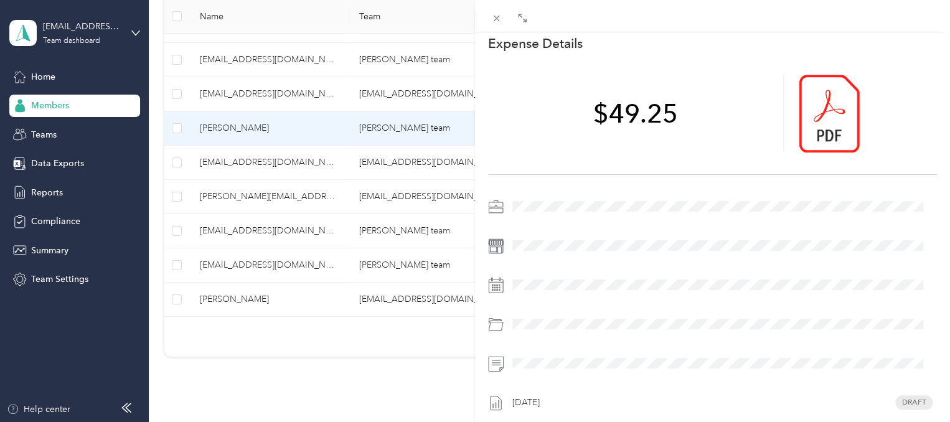
scroll to position [37, 0]
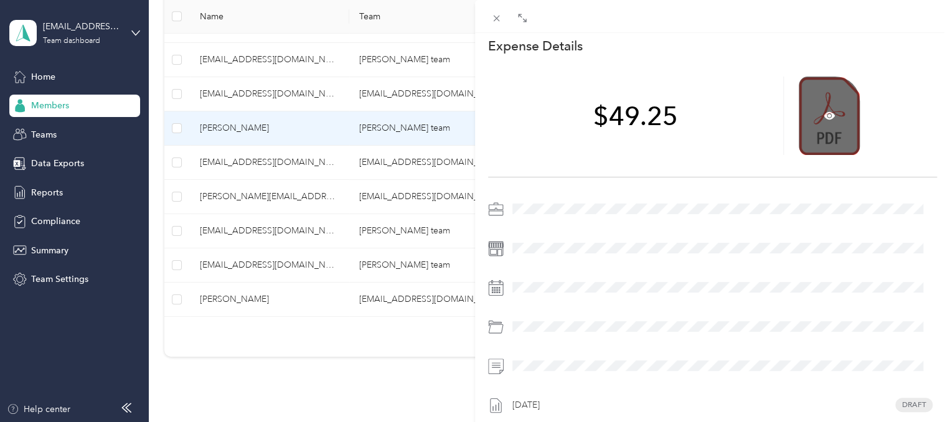
click at [811, 117] on div at bounding box center [828, 116] width 61 height 78
click at [829, 118] on div at bounding box center [828, 116] width 61 height 78
click at [828, 114] on icon at bounding box center [830, 116] width 4 height 4
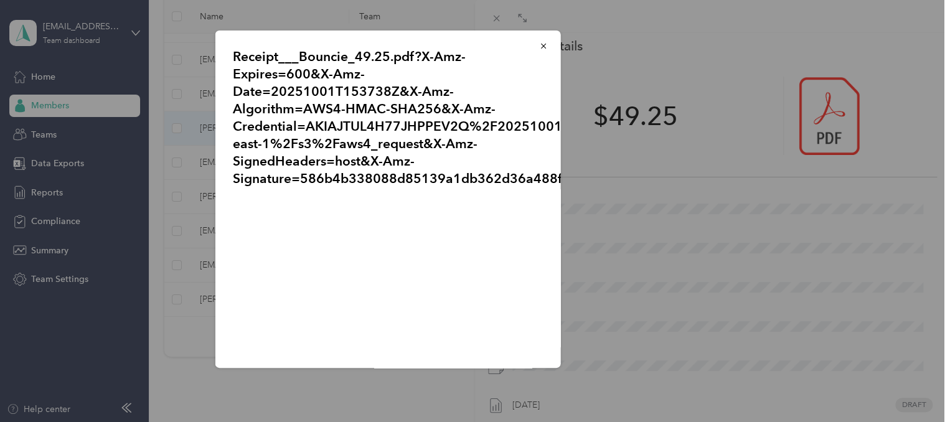
scroll to position [65, 0]
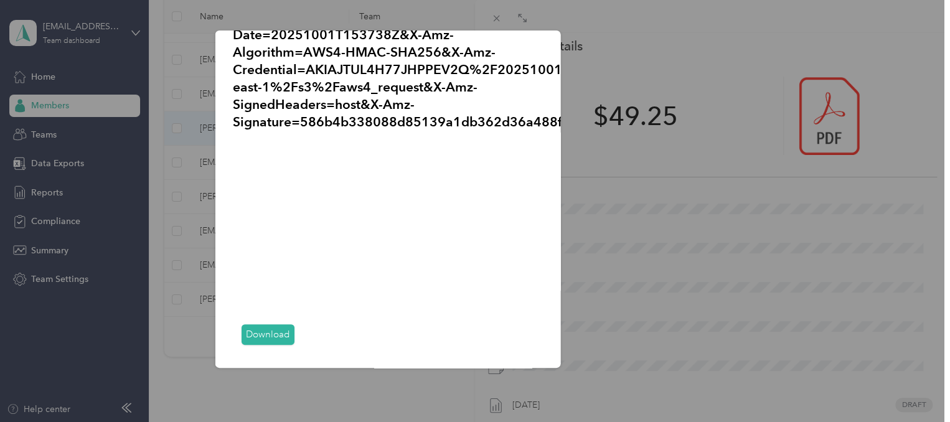
click at [266, 329] on link "Download" at bounding box center [267, 334] width 53 height 21
click at [269, 324] on link "Download" at bounding box center [267, 334] width 53 height 21
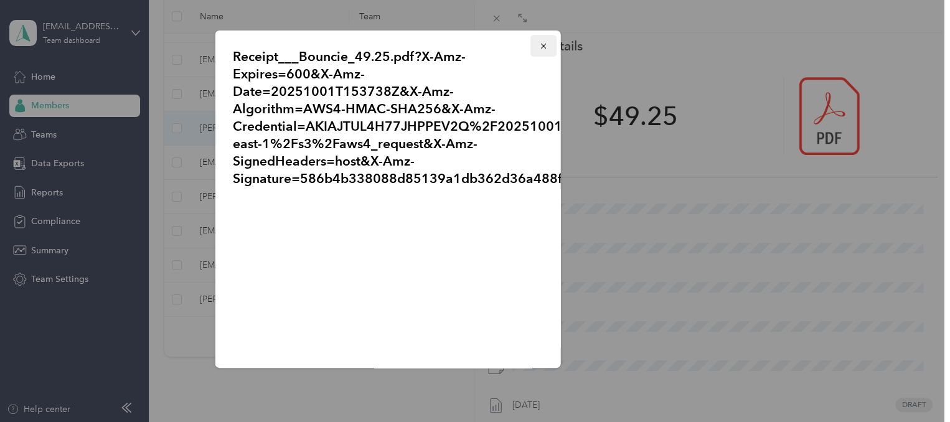
click at [539, 48] on icon "button" at bounding box center [543, 46] width 9 height 9
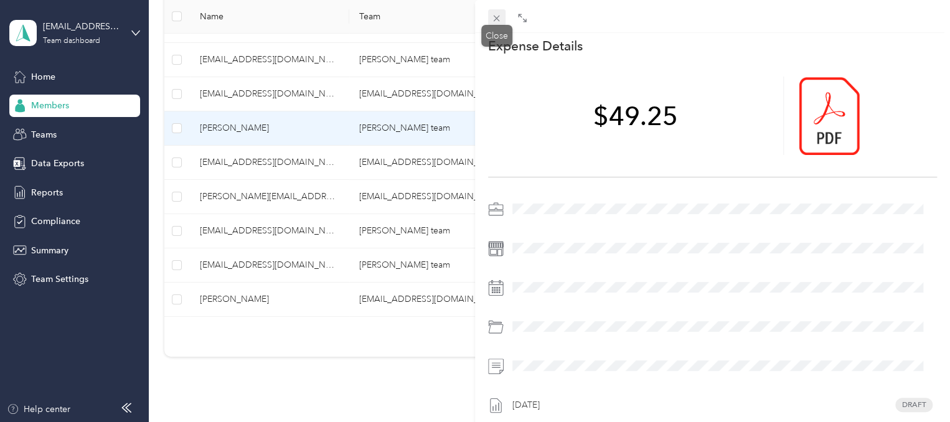
click at [495, 23] on icon at bounding box center [496, 18] width 11 height 11
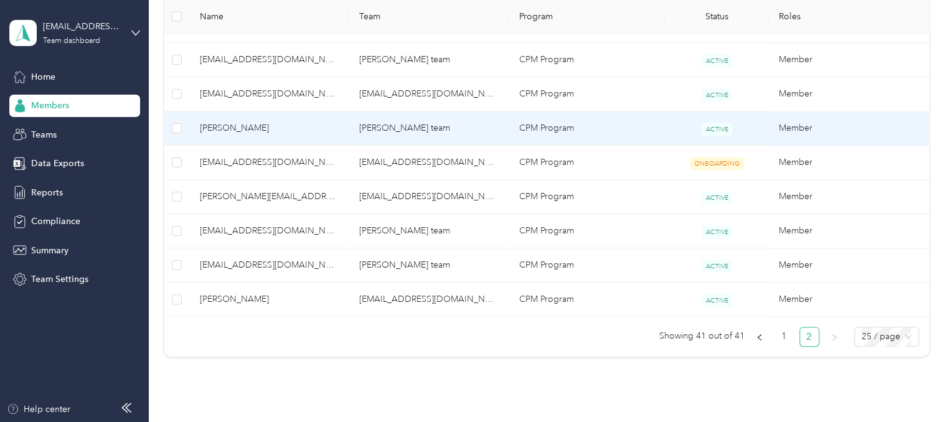
click at [426, 113] on td "[PERSON_NAME] team" at bounding box center [429, 128] width 160 height 34
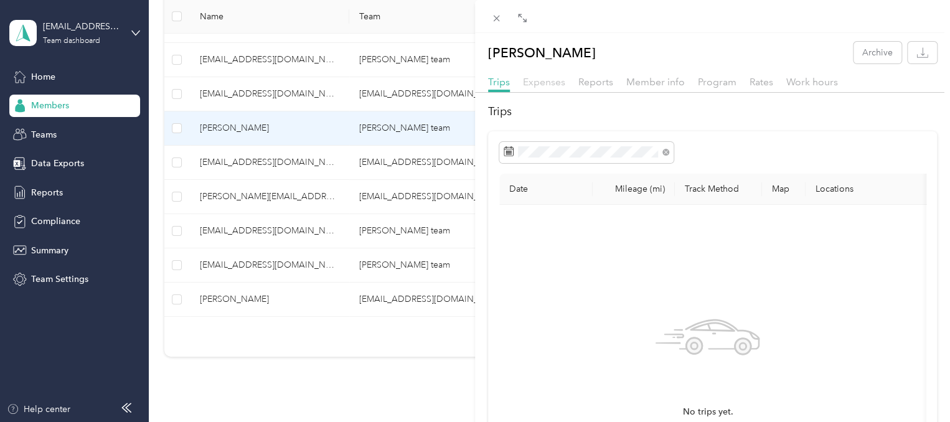
click at [536, 86] on span "Expenses" at bounding box center [544, 82] width 42 height 12
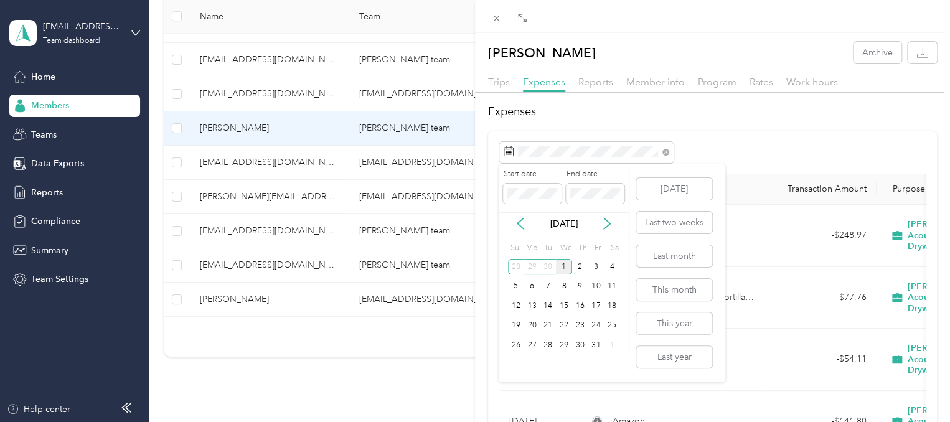
click at [523, 213] on div "[DATE]" at bounding box center [563, 223] width 130 height 23
click at [522, 227] on icon at bounding box center [520, 223] width 6 height 11
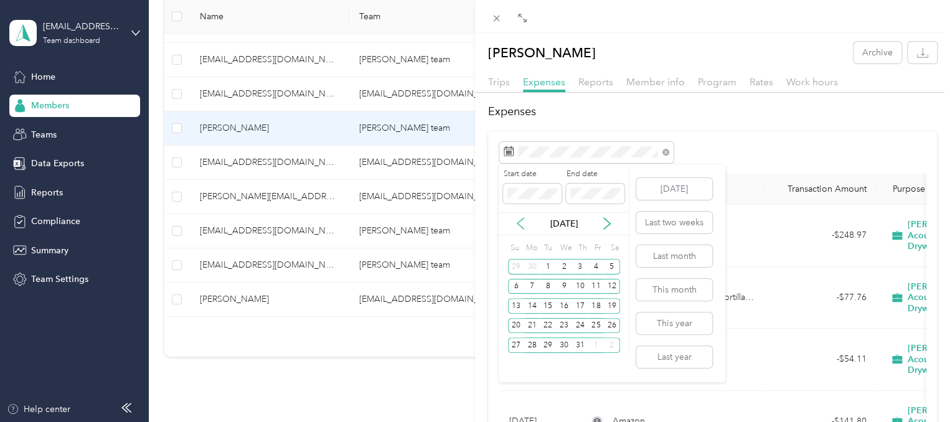
click at [522, 227] on icon at bounding box center [520, 223] width 6 height 11
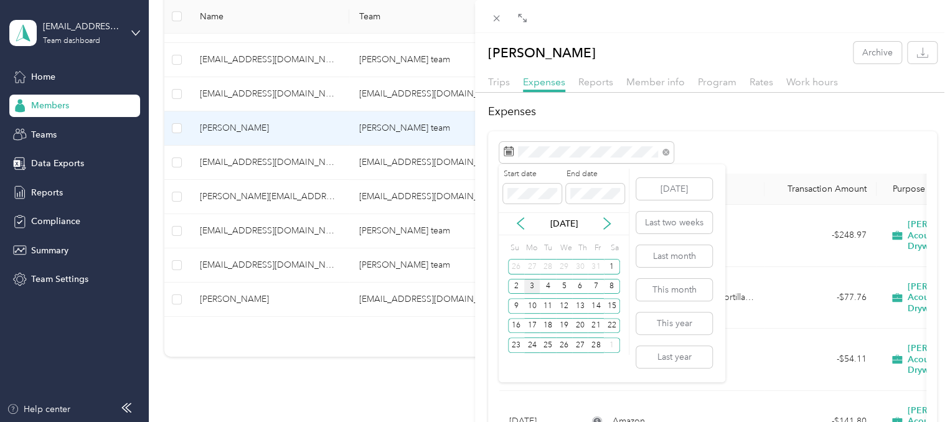
click at [535, 285] on div "3" at bounding box center [532, 287] width 16 height 16
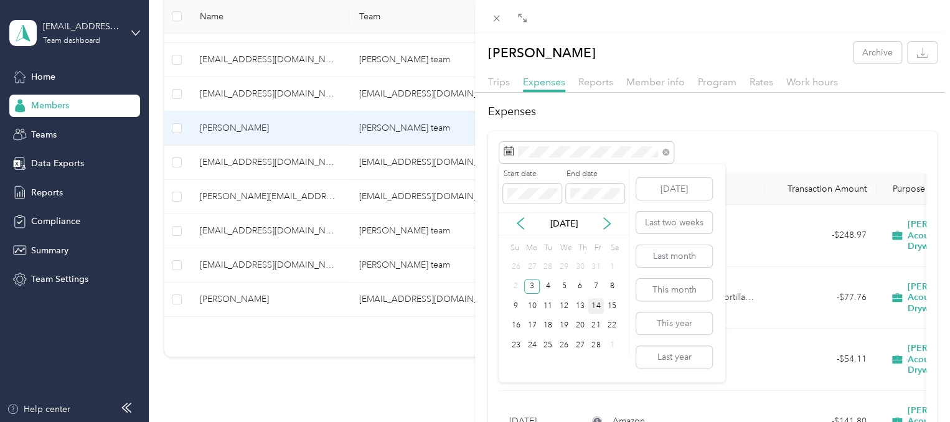
click at [597, 309] on div "14" at bounding box center [595, 306] width 16 height 16
click at [613, 222] on div "[DATE]" at bounding box center [563, 223] width 130 height 13
click at [605, 222] on icon at bounding box center [606, 223] width 12 height 12
click at [532, 284] on div "3" at bounding box center [532, 286] width 16 height 16
click at [566, 305] on div "12" at bounding box center [564, 306] width 16 height 16
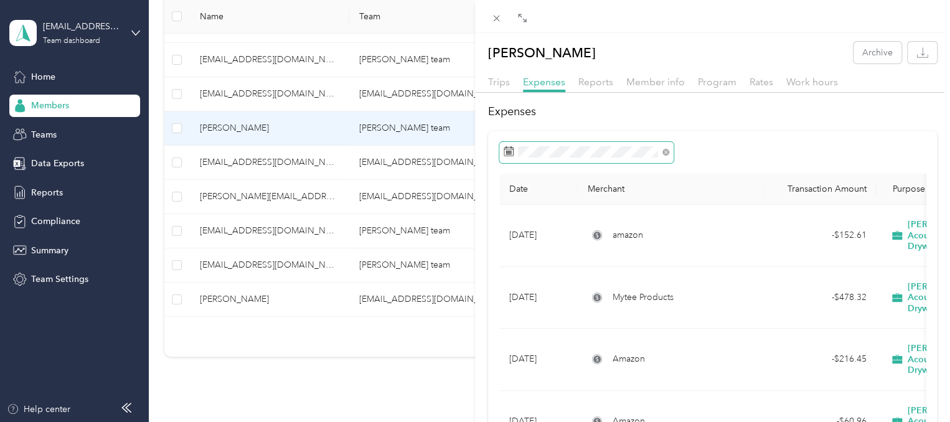
click at [561, 158] on span at bounding box center [586, 152] width 174 height 21
click at [510, 151] on rect at bounding box center [510, 151] width 1 height 1
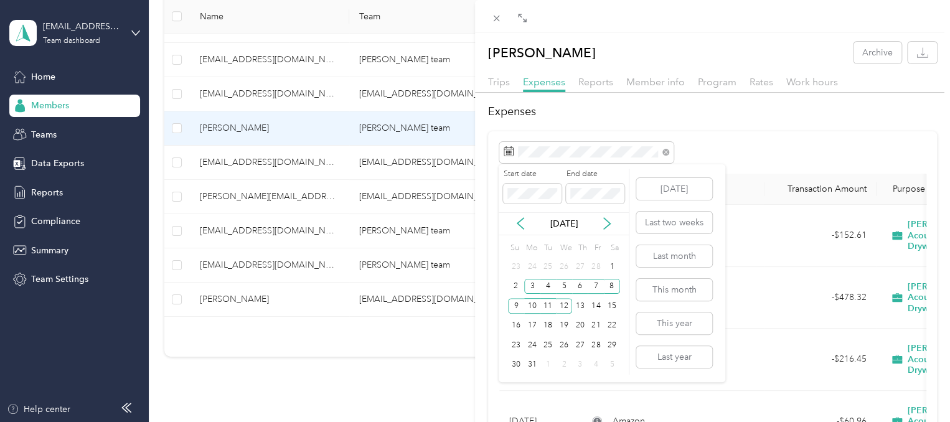
click at [615, 225] on div "[DATE]" at bounding box center [563, 223] width 130 height 13
click at [605, 225] on icon at bounding box center [606, 223] width 12 height 12
click at [546, 268] on div "1" at bounding box center [547, 267] width 16 height 16
click at [590, 284] on div "11" at bounding box center [595, 287] width 16 height 16
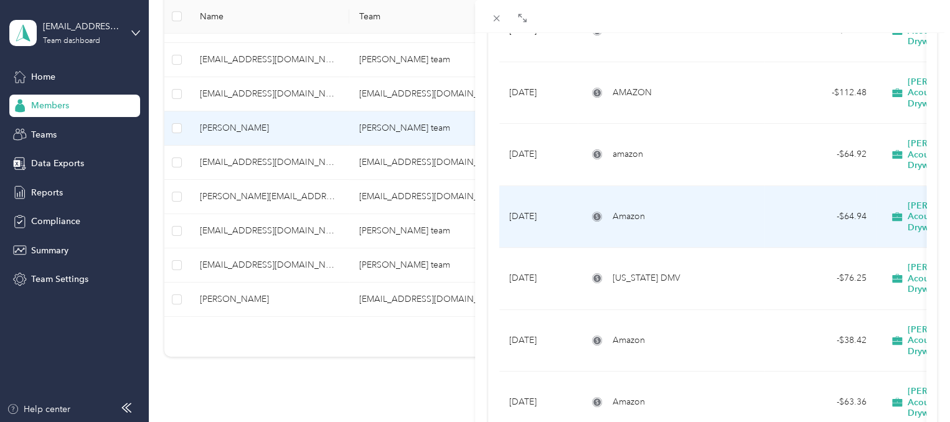
scroll to position [329, 0]
